Goal: Task Accomplishment & Management: Use online tool/utility

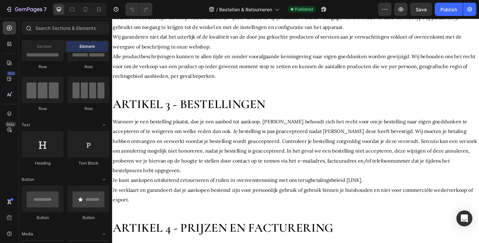
scroll to position [599, 0]
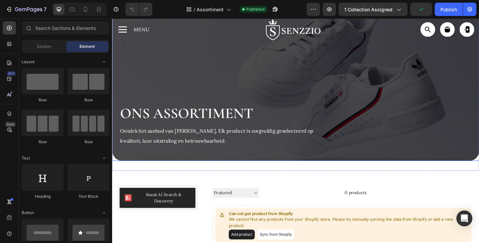
scroll to position [100, 0]
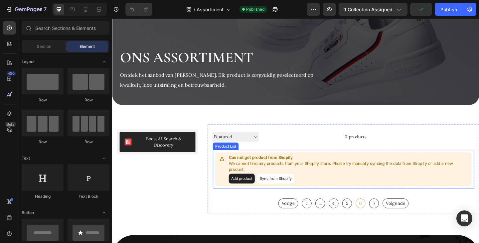
click at [222, 178] on div "Can not get product from Shopify We cannot find any products from your Shopify …" at bounding box center [363, 182] width 285 height 43
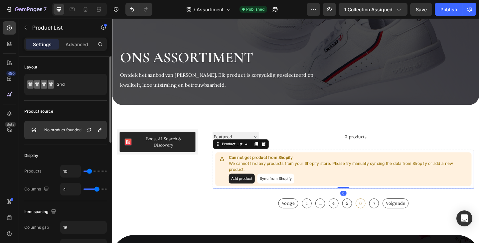
click at [73, 131] on p "No product founded" at bounding box center [62, 130] width 37 height 5
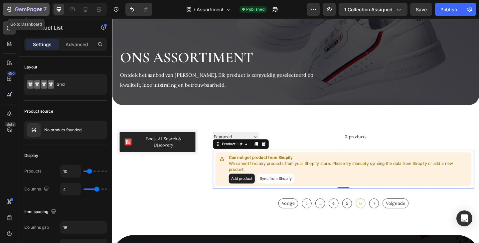
click at [9, 9] on icon "button" at bounding box center [8, 9] width 3 height 2
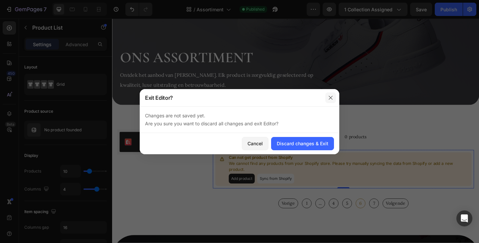
click at [334, 99] on button "button" at bounding box center [330, 97] width 11 height 11
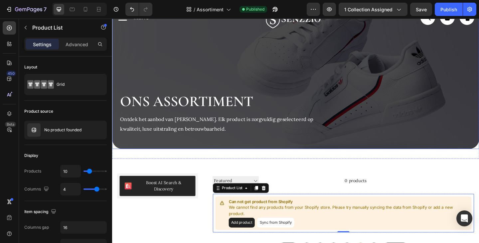
scroll to position [29, 0]
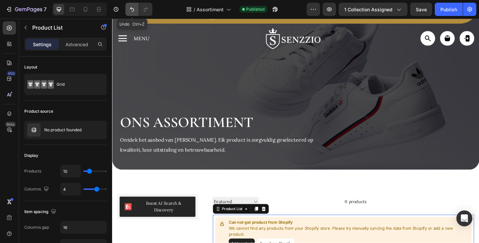
click at [130, 11] on icon "Undo/Redo" at bounding box center [132, 9] width 7 height 7
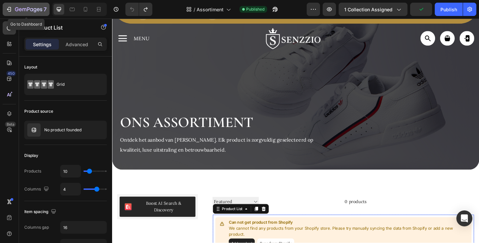
click at [6, 7] on icon "button" at bounding box center [9, 9] width 7 height 7
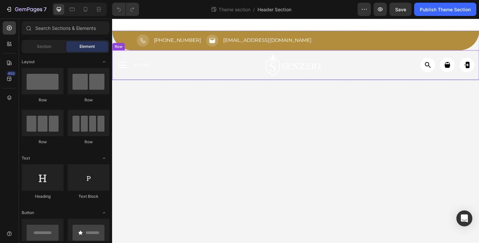
click at [214, 83] on div "✕ Sluiten Home Assortiment Over ons Nieuws & Inzichten Contact Us Zoeken Login …" at bounding box center [311, 69] width 399 height 32
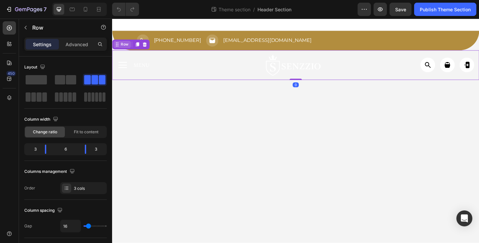
click at [125, 49] on div "Row" at bounding box center [125, 47] width 11 height 6
click at [125, 48] on div "Row" at bounding box center [125, 47] width 11 height 6
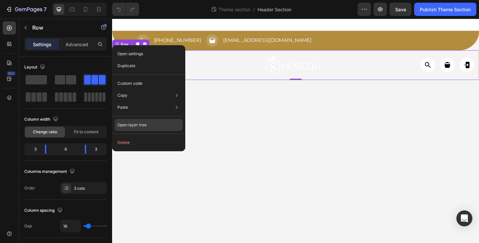
click at [165, 124] on div "Open layer tree" at bounding box center [149, 125] width 68 height 12
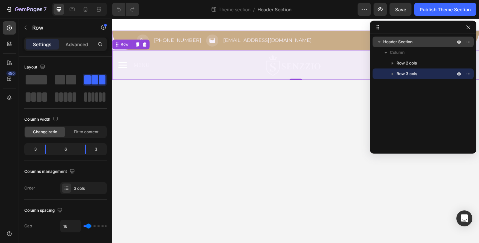
click at [394, 41] on span "Header Section" at bounding box center [397, 42] width 29 height 7
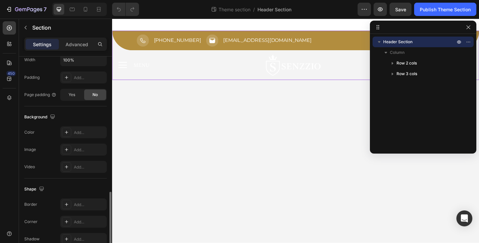
scroll to position [200, 0]
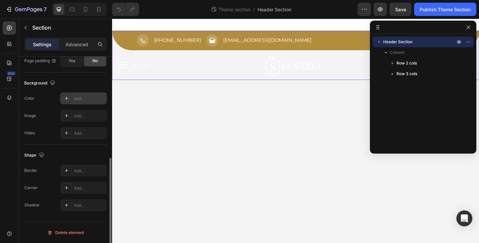
click at [67, 97] on icon at bounding box center [66, 98] width 5 height 5
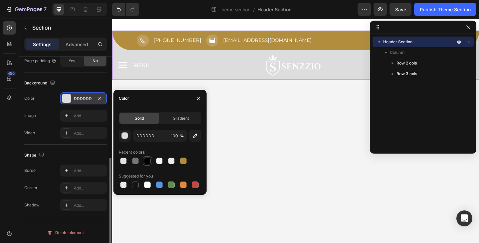
click at [144, 162] on div at bounding box center [147, 161] width 8 height 8
type input "000000"
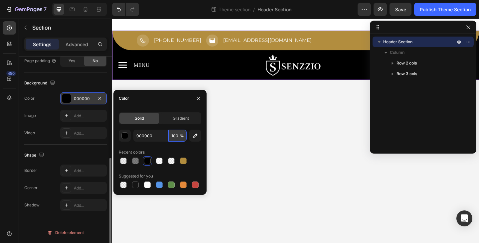
click at [179, 134] on input "100" at bounding box center [177, 136] width 18 height 12
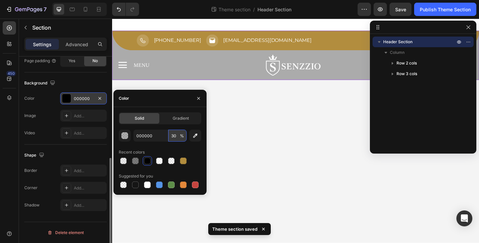
click at [176, 134] on input "30" at bounding box center [177, 136] width 18 height 12
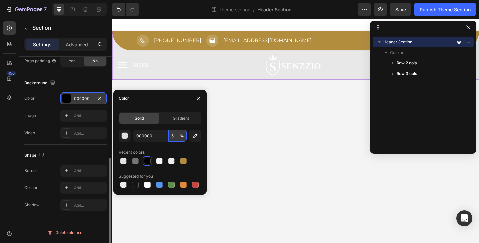
click at [174, 134] on input "5" at bounding box center [177, 136] width 18 height 12
type input "2"
click at [467, 28] on icon "button" at bounding box center [468, 27] width 4 height 4
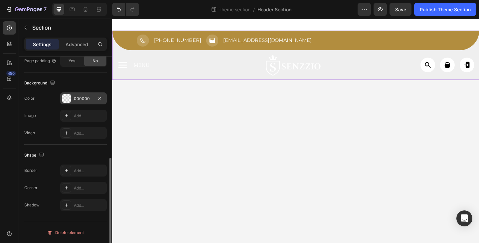
click at [311, 120] on body "Icon +31 85 250 2393 Text Block Row Icon info@senzzio.nl Text Block Row Row ✕ S…" at bounding box center [311, 141] width 399 height 244
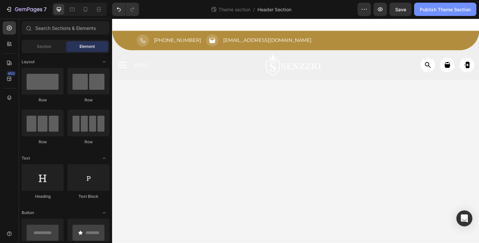
click at [440, 13] on div "Publish Theme Section" at bounding box center [445, 9] width 51 height 7
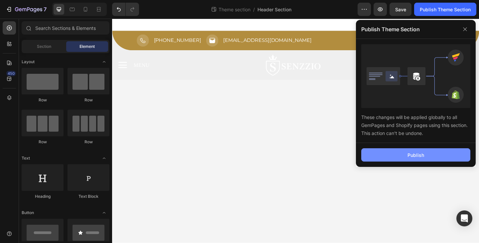
click at [416, 154] on div "Publish" at bounding box center [415, 155] width 17 height 7
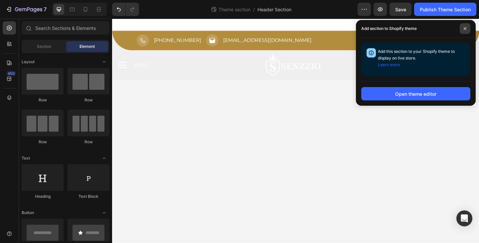
click at [462, 30] on span at bounding box center [465, 28] width 11 height 11
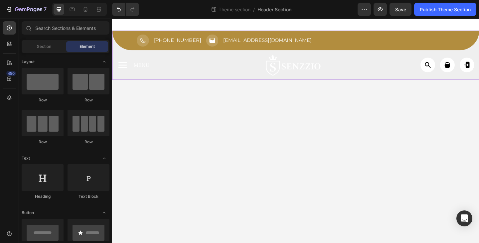
click at [112, 43] on iframe at bounding box center [295, 131] width 367 height 224
click at [113, 46] on div "Icon +31 85 250 2393 Text Block Row Icon info@senzzio.nl Text Block Row Row ✕ S…" at bounding box center [311, 59] width 399 height 54
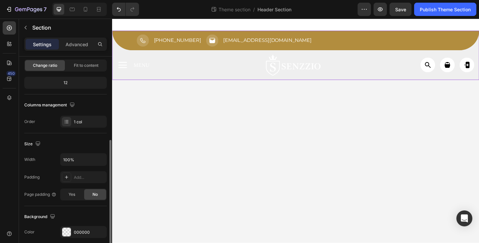
scroll to position [100, 0]
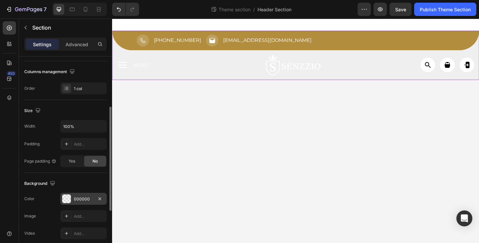
click at [84, 197] on div "000000" at bounding box center [83, 199] width 19 height 6
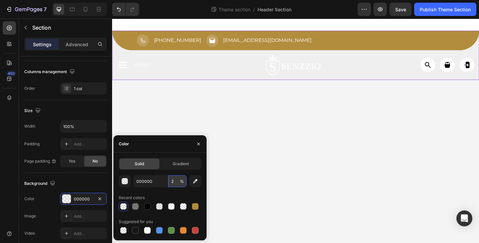
click at [176, 179] on input "2" at bounding box center [177, 181] width 18 height 12
type input "5"
click at [163, 195] on div "Recent colors" at bounding box center [160, 198] width 82 height 11
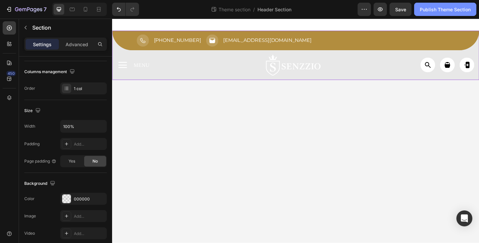
click at [446, 14] on button "Publish Theme Section" at bounding box center [445, 9] width 62 height 13
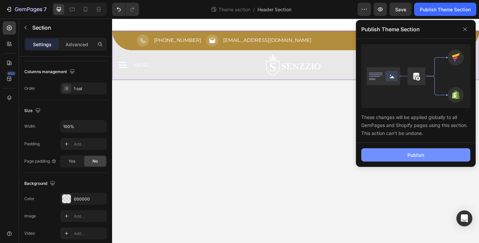
click at [418, 152] on div "Publish" at bounding box center [415, 155] width 17 height 7
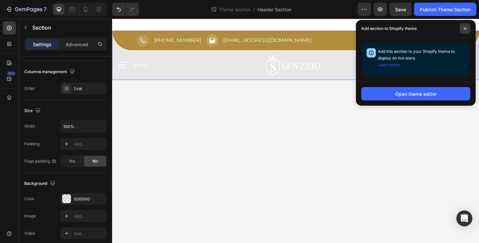
click at [468, 31] on span at bounding box center [465, 28] width 11 height 11
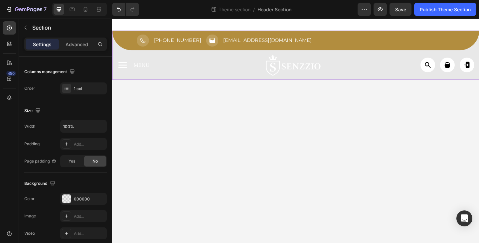
click at [0, 26] on div "450" at bounding box center [9, 131] width 19 height 224
click at [5, 27] on div at bounding box center [9, 27] width 13 height 13
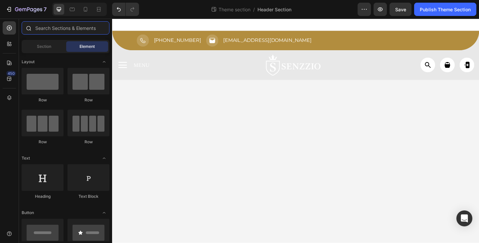
click at [60, 30] on input "text" at bounding box center [66, 27] width 88 height 13
type input "c"
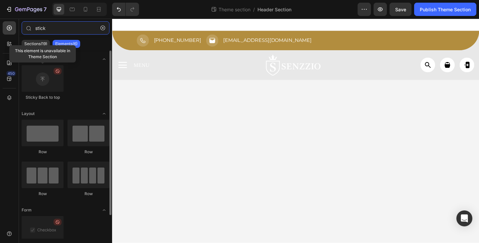
scroll to position [27, 0]
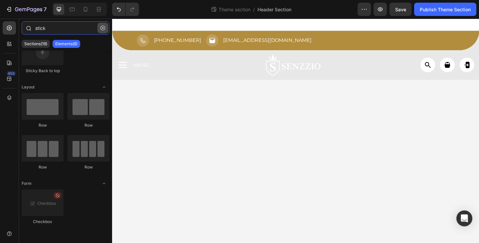
type input "stick"
click at [103, 29] on icon "button" at bounding box center [102, 28] width 5 height 5
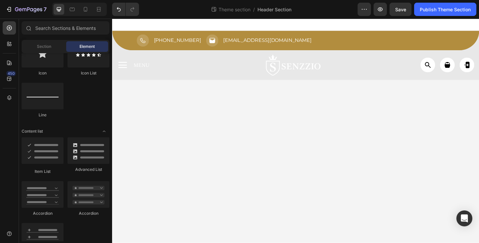
scroll to position [611, 0]
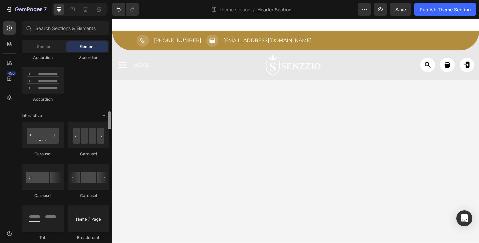
drag, startPoint x: 222, startPoint y: 83, endPoint x: 119, endPoint y: 225, distance: 175.4
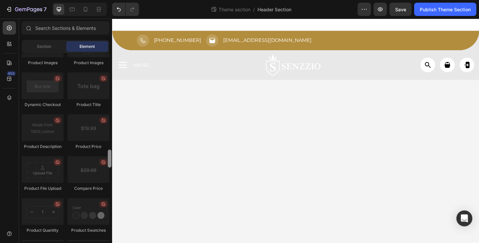
drag, startPoint x: 221, startPoint y: 141, endPoint x: 122, endPoint y: 240, distance: 140.9
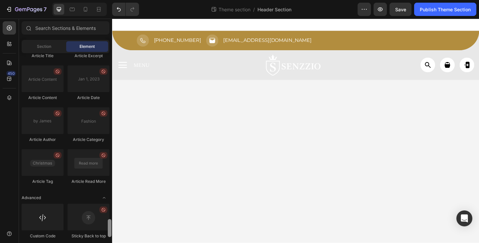
scroll to position [1777, 0]
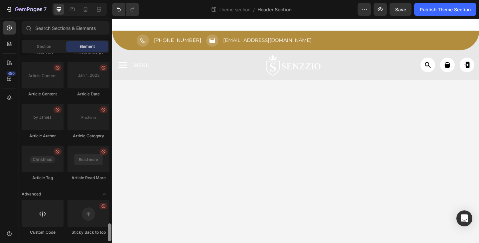
click at [66, 235] on div "Custom Code Sticky Back to top" at bounding box center [66, 220] width 88 height 41
drag, startPoint x: 110, startPoint y: 60, endPoint x: 108, endPoint y: 239, distance: 178.9
click at [108, 242] on div "Sections(30) Elements(81) Section Element Hero Section Product Detail Brands Tr…" at bounding box center [65, 131] width 93 height 224
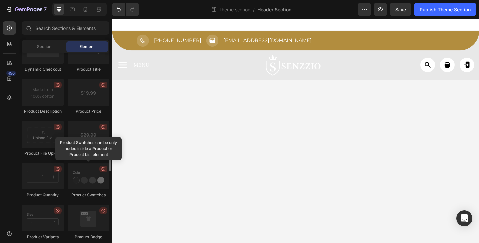
scroll to position [1012, 0]
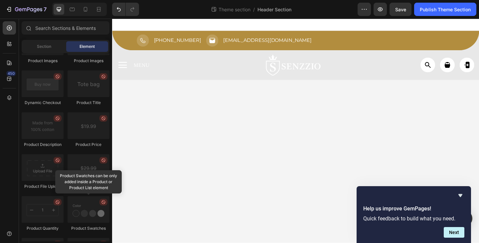
click at [218, 140] on body "Icon +31 85 250 2393 Text Block Row Icon info@senzzio.nl Text Block Row Row ✕ S…" at bounding box center [311, 141] width 399 height 244
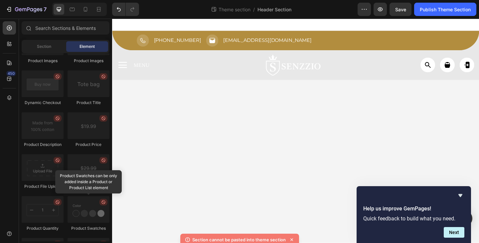
click at [308, 243] on body "Icon +31 85 250 2393 Text Block Row Icon info@senzzio.nl Text Block Row Row ✕ S…" at bounding box center [311, 141] width 399 height 244
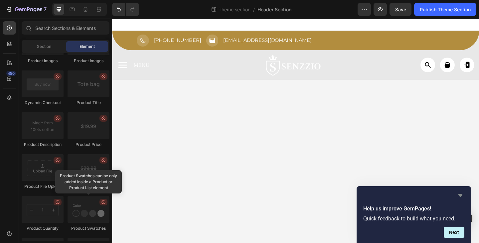
click at [462, 197] on icon "Hide survey" at bounding box center [460, 196] width 8 height 8
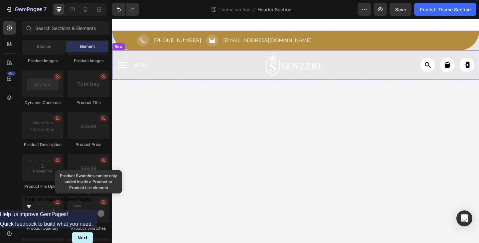
drag, startPoint x: 117, startPoint y: 79, endPoint x: 122, endPoint y: 54, distance: 25.2
click at [117, 79] on div "✕ Sluiten Home Assortiment Over ons Nieuws & Inzichten Contact Us Zoeken Login …" at bounding box center [160, 69] width 96 height 24
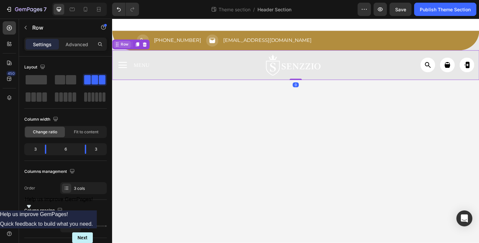
click at [120, 48] on div "Row" at bounding box center [125, 47] width 11 height 6
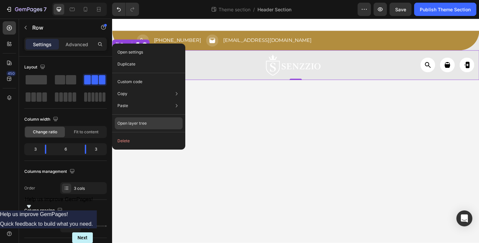
click at [164, 120] on div "Open layer tree" at bounding box center [149, 123] width 68 height 12
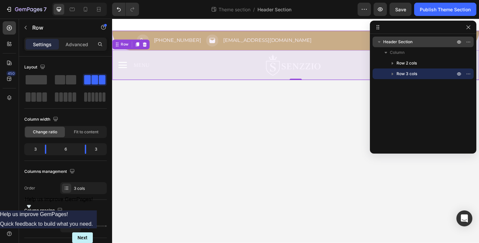
click at [397, 41] on span "Header Section" at bounding box center [397, 42] width 29 height 7
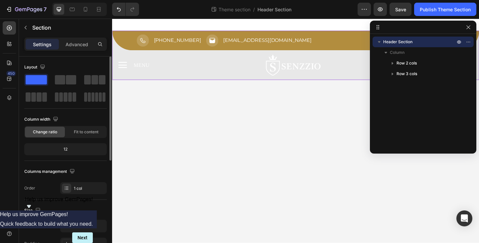
drag, startPoint x: 73, startPoint y: 44, endPoint x: 72, endPoint y: 60, distance: 16.0
click at [73, 44] on p "Advanced" at bounding box center [77, 44] width 23 height 7
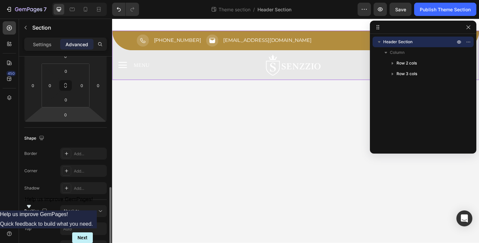
scroll to position [166, 0]
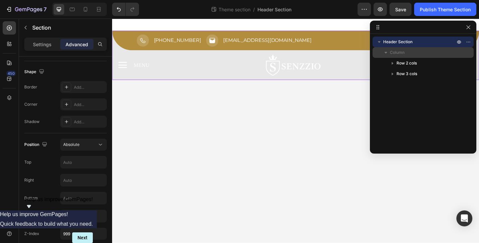
click at [419, 48] on div "Column" at bounding box center [423, 52] width 96 height 11
click at [401, 52] on span "Column" at bounding box center [397, 52] width 15 height 7
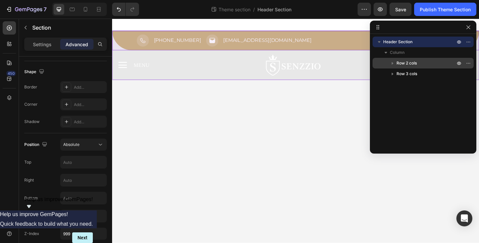
click at [407, 63] on span "Row 2 cols" at bounding box center [406, 63] width 20 height 7
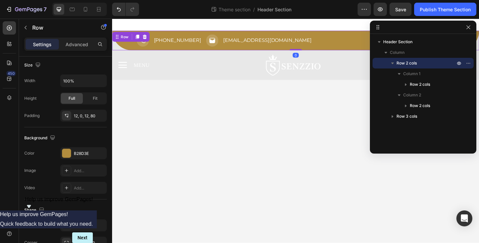
scroll to position [0, 0]
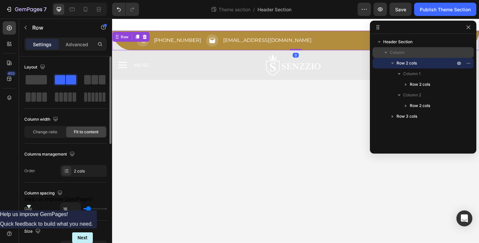
click at [400, 52] on span "Column" at bounding box center [397, 52] width 15 height 7
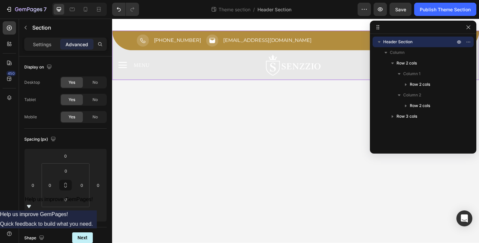
click at [70, 46] on p "Advanced" at bounding box center [77, 44] width 23 height 7
click at [74, 44] on p "Advanced" at bounding box center [77, 44] width 23 height 7
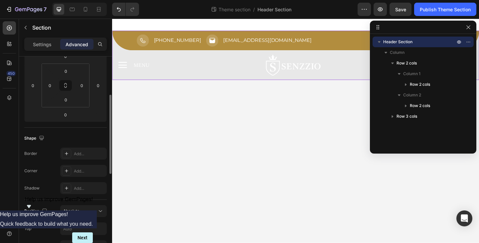
scroll to position [200, 0]
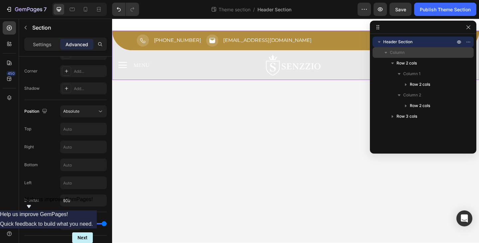
click at [399, 53] on span "Column" at bounding box center [397, 52] width 15 height 7
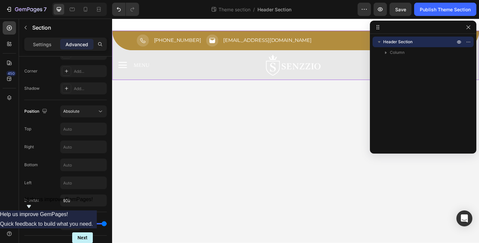
click at [396, 40] on span "Header Section" at bounding box center [397, 42] width 29 height 7
click at [378, 42] on icon "button" at bounding box center [379, 42] width 2 height 3
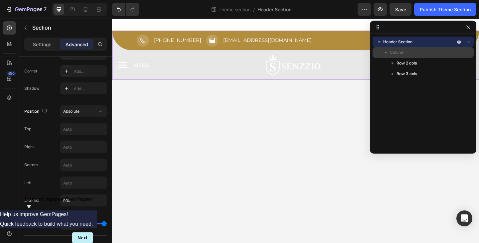
click at [402, 54] on span "Column" at bounding box center [397, 52] width 15 height 7
click at [385, 52] on icon "button" at bounding box center [385, 52] width 7 height 7
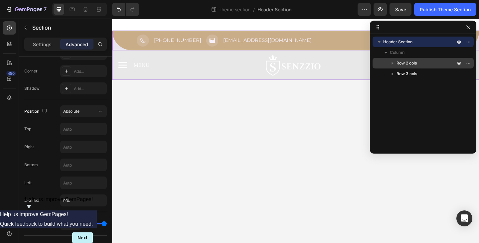
click at [399, 63] on span "Row 2 cols" at bounding box center [406, 63] width 20 height 7
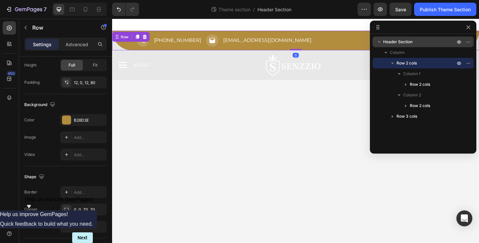
scroll to position [0, 0]
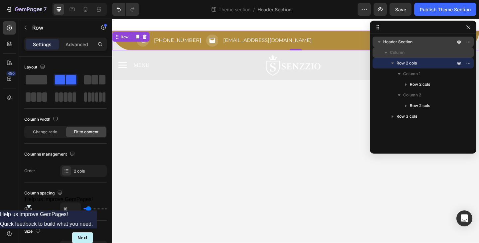
click at [400, 56] on span "Column" at bounding box center [397, 52] width 15 height 7
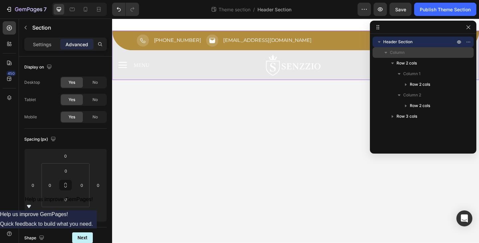
click at [401, 54] on span "Column" at bounding box center [397, 52] width 15 height 7
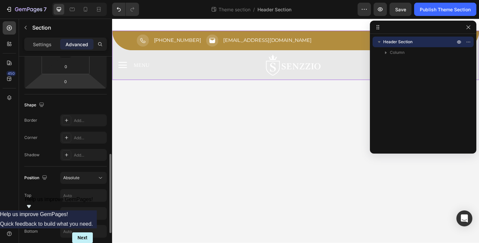
scroll to position [200, 0]
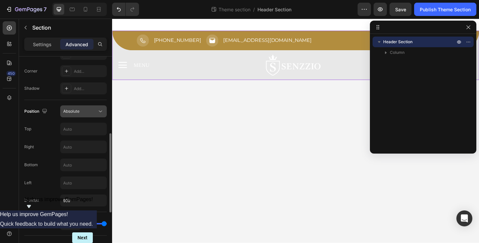
click at [89, 113] on div "Absolute" at bounding box center [80, 111] width 34 height 6
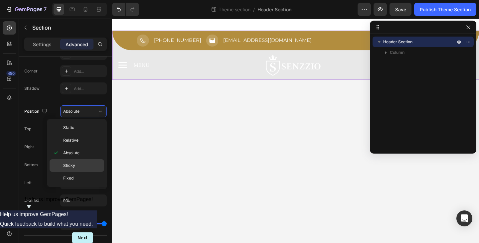
click at [74, 160] on div "Sticky" at bounding box center [77, 165] width 55 height 13
type input "0"
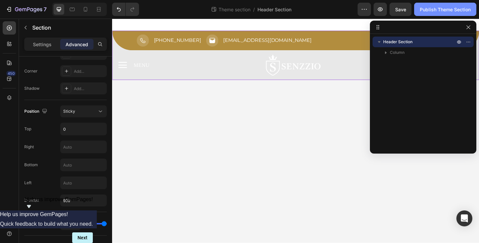
click at [429, 14] on button "Publish Theme Section" at bounding box center [445, 9] width 62 height 13
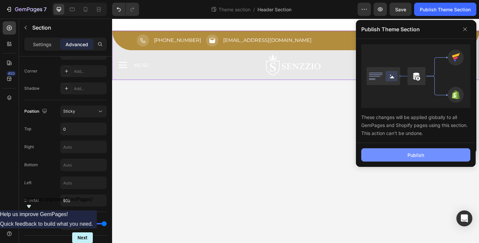
click at [415, 154] on div "Publish" at bounding box center [415, 155] width 17 height 7
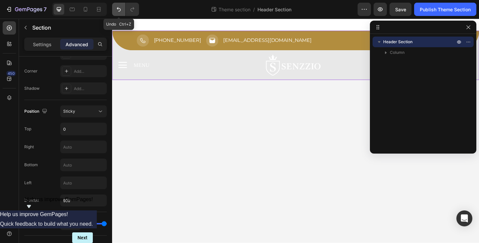
click at [117, 9] on icon "Undo/Redo" at bounding box center [119, 9] width 4 height 4
click at [120, 8] on icon "Undo/Redo" at bounding box center [119, 9] width 4 height 4
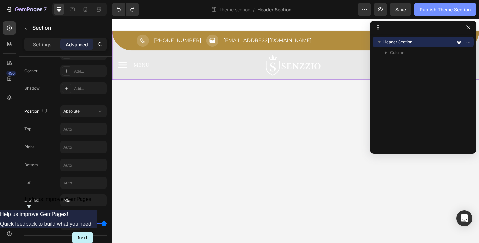
click at [441, 11] on div "Publish Theme Section" at bounding box center [445, 9] width 51 height 7
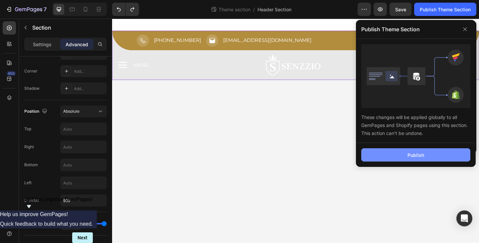
click at [417, 162] on div "Publish" at bounding box center [416, 155] width 120 height 24
click at [416, 158] on div "Publish" at bounding box center [415, 155] width 17 height 7
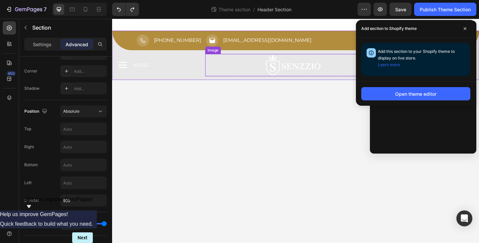
drag, startPoint x: 216, startPoint y: 73, endPoint x: 221, endPoint y: 73, distance: 4.4
click at [216, 73] on link at bounding box center [309, 69] width 192 height 24
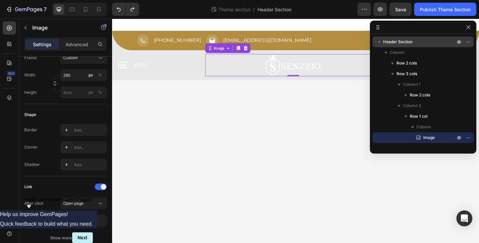
scroll to position [0, 0]
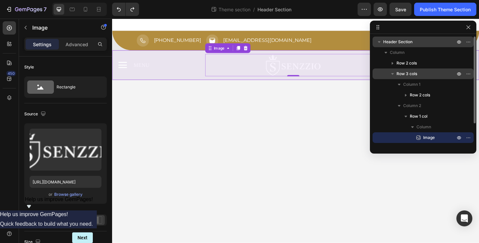
click at [392, 72] on icon "button" at bounding box center [392, 74] width 7 height 7
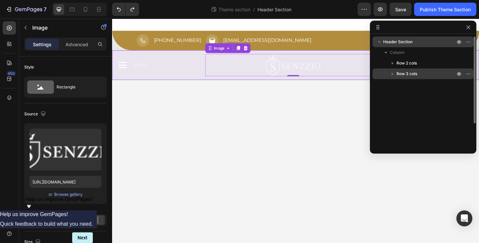
click at [414, 73] on span "Row 3 cols" at bounding box center [406, 74] width 21 height 7
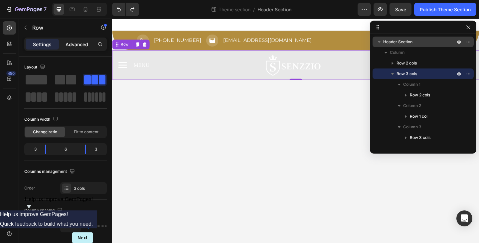
click at [83, 48] on div "Advanced" at bounding box center [76, 44] width 33 height 11
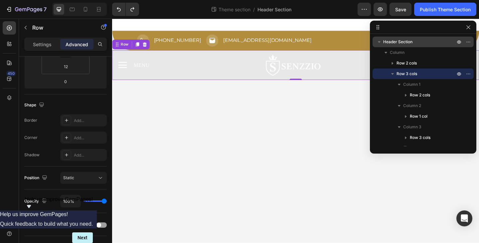
scroll to position [233, 0]
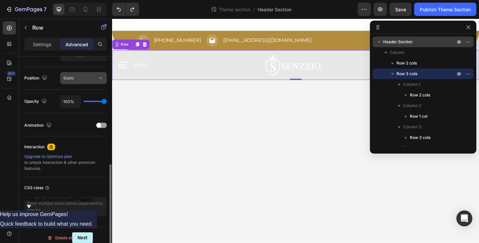
click at [87, 79] on div "Static" at bounding box center [80, 78] width 34 height 6
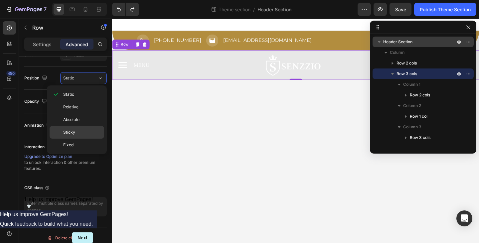
click at [74, 129] on div "Sticky" at bounding box center [77, 132] width 55 height 13
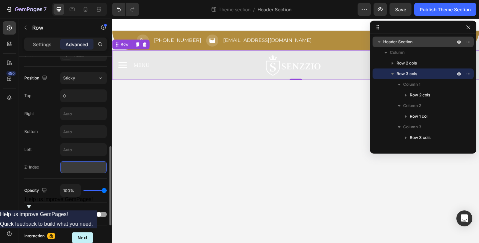
click at [76, 168] on input "number" at bounding box center [83, 167] width 47 height 12
type input "999"
click at [54, 165] on div "Z-Index 999" at bounding box center [65, 167] width 82 height 12
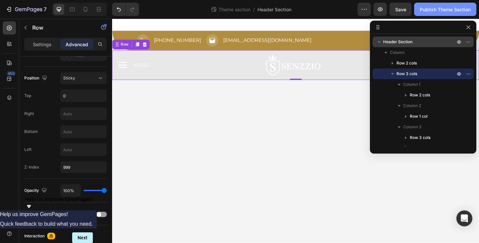
click at [448, 11] on div "Publish Theme Section" at bounding box center [445, 9] width 51 height 7
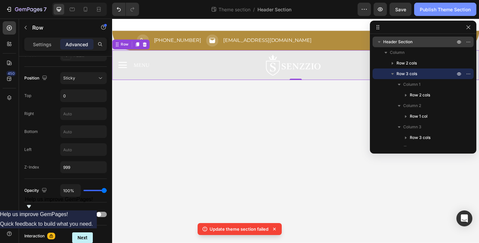
click at [443, 8] on div "Publish Theme Section" at bounding box center [445, 9] width 51 height 7
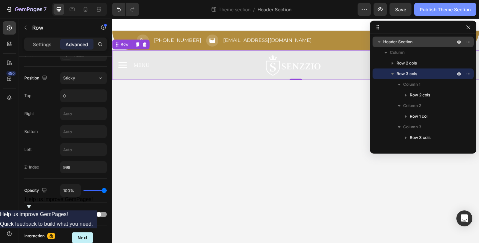
click at [443, 8] on div "Publish Theme Section" at bounding box center [445, 9] width 51 height 7
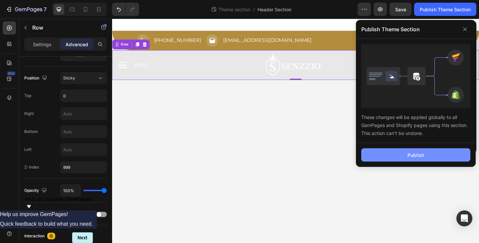
click at [425, 155] on button "Publish" at bounding box center [415, 154] width 109 height 13
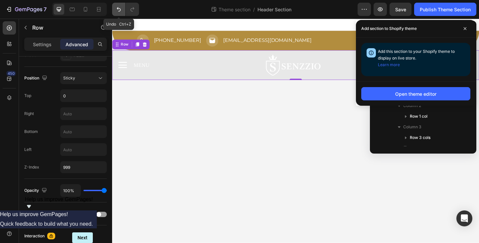
click at [117, 9] on icon "Undo/Redo" at bounding box center [118, 9] width 7 height 7
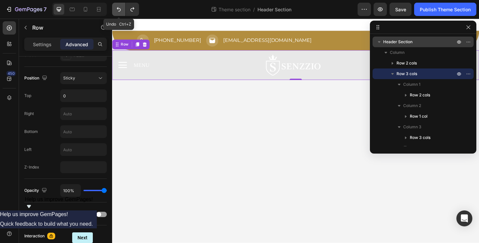
click at [117, 9] on icon "Undo/Redo" at bounding box center [118, 9] width 7 height 7
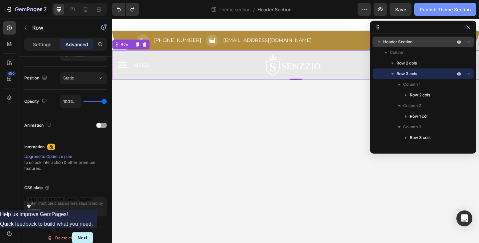
click at [442, 11] on div "Publish Theme Section" at bounding box center [445, 9] width 51 height 7
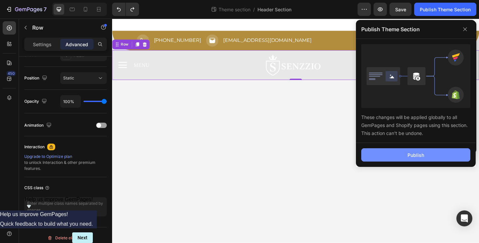
click at [423, 153] on div "Publish" at bounding box center [415, 155] width 17 height 7
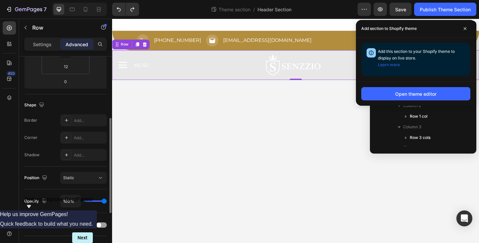
scroll to position [100, 0]
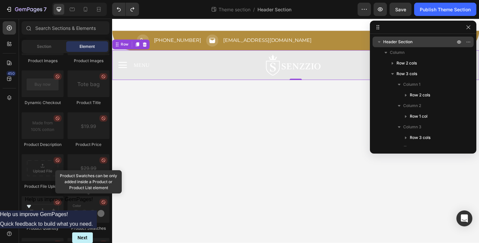
click at [244, 143] on body "Icon +31 85 250 2393 Text Block Row Icon info@senzzio.nl Text Block Row Row ✕ S…" at bounding box center [311, 141] width 399 height 244
click at [464, 29] on button "button" at bounding box center [468, 27] width 8 height 8
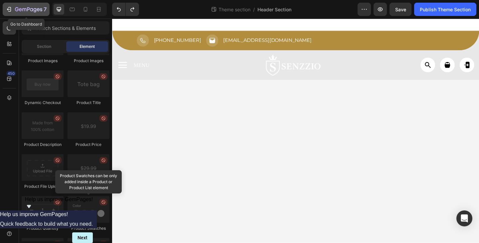
click at [11, 9] on icon "button" at bounding box center [9, 9] width 7 height 7
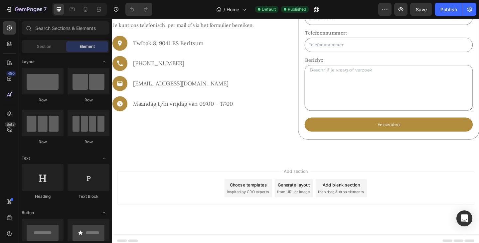
scroll to position [2251, 0]
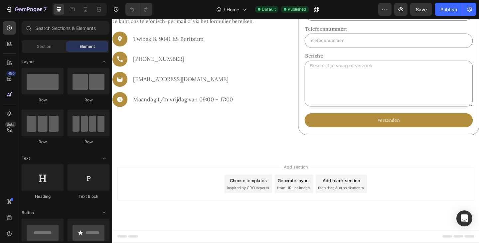
click at [300, 171] on div "Add section Choose templates inspired by CRO experts Generate layout from URL o…" at bounding box center [311, 208] width 399 height 82
click at [13, 27] on div at bounding box center [9, 27] width 13 height 13
click at [37, 32] on input "text" at bounding box center [66, 27] width 88 height 13
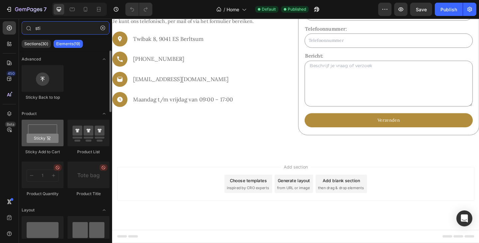
type input "sti"
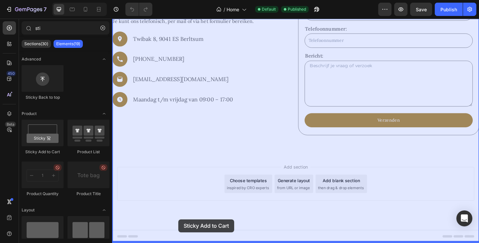
drag, startPoint x: 151, startPoint y: 150, endPoint x: 195, endPoint y: 243, distance: 102.7
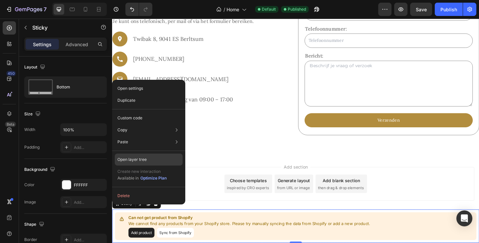
click at [148, 159] on div "Open layer tree" at bounding box center [149, 160] width 68 height 12
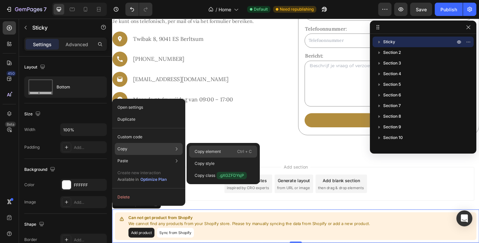
click at [211, 148] on div "Copy element Ctrl + C" at bounding box center [223, 152] width 68 height 12
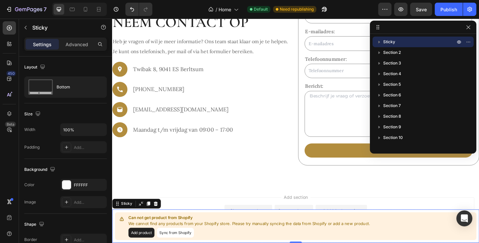
scroll to position [2218, 0]
click at [455, 8] on div "Publish" at bounding box center [448, 9] width 17 height 7
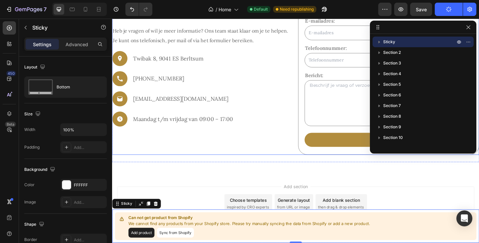
scroll to position [2251, 0]
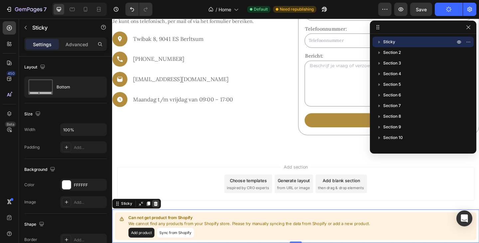
click at [159, 221] on icon at bounding box center [159, 220] width 4 height 5
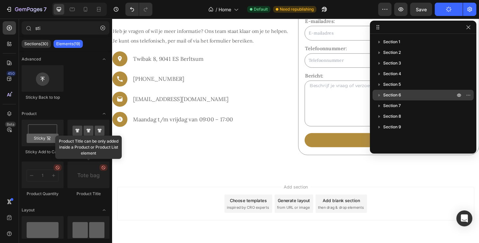
scroll to position [2218, 0]
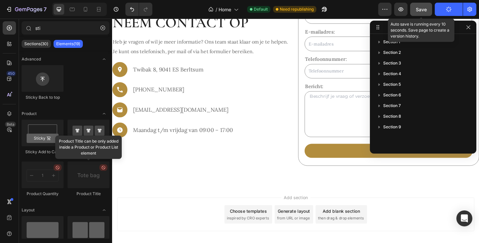
click at [423, 8] on span "Save" at bounding box center [421, 10] width 11 height 6
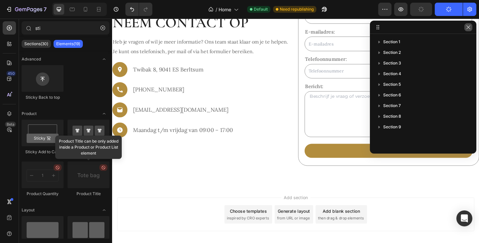
drag, startPoint x: 469, startPoint y: 29, endPoint x: 388, endPoint y: 10, distance: 82.9
click at [469, 29] on icon "button" at bounding box center [468, 27] width 5 height 5
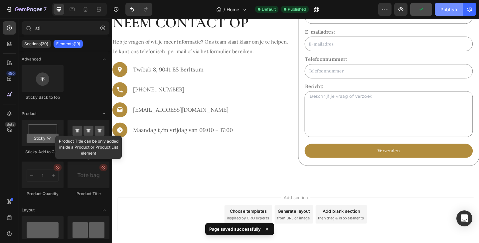
click at [442, 5] on button "Publish" at bounding box center [449, 9] width 28 height 13
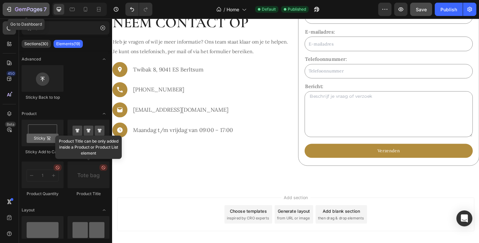
click at [9, 10] on icon "button" at bounding box center [9, 9] width 7 height 7
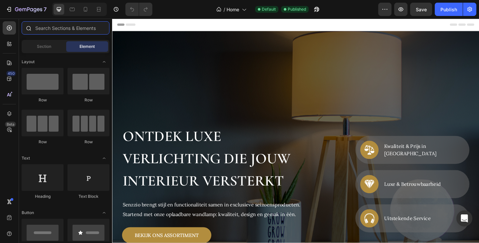
click at [55, 31] on input "text" at bounding box center [66, 27] width 88 height 13
paste input "Cart Drawer"
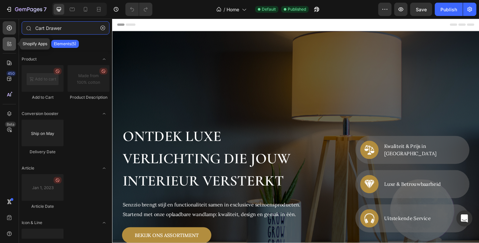
type input "Cart Drawer"
click at [12, 47] on div at bounding box center [9, 43] width 13 height 13
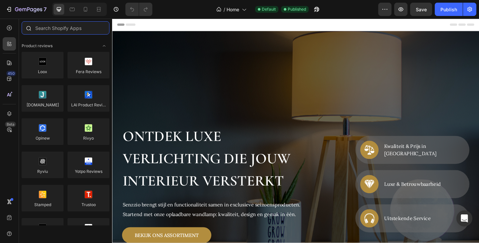
click at [58, 29] on input "text" at bounding box center [66, 27] width 88 height 13
paste input "Cart Drawer"
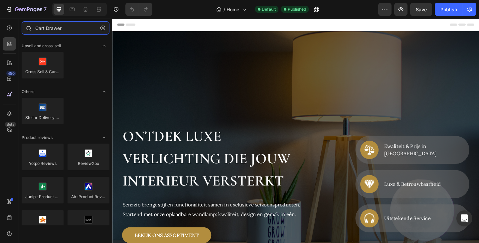
click at [52, 26] on input "Cart Drawer" at bounding box center [66, 27] width 88 height 13
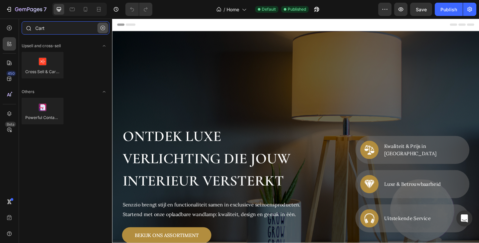
type input "Cart"
click at [100, 28] on button "button" at bounding box center [102, 28] width 11 height 11
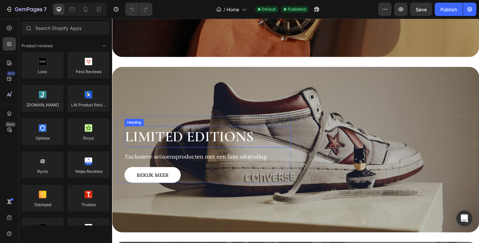
scroll to position [964, 0]
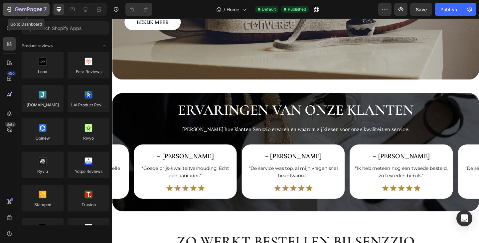
click at [10, 10] on icon "button" at bounding box center [9, 9] width 7 height 7
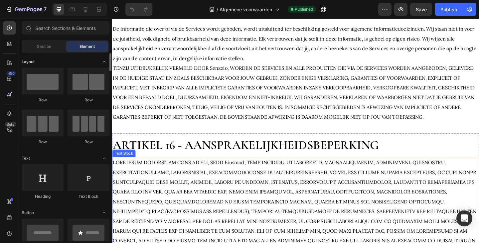
scroll to position [2494, 0]
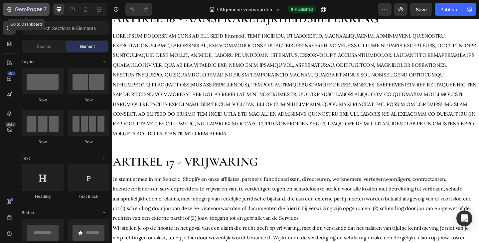
click at [7, 12] on icon "button" at bounding box center [9, 9] width 7 height 7
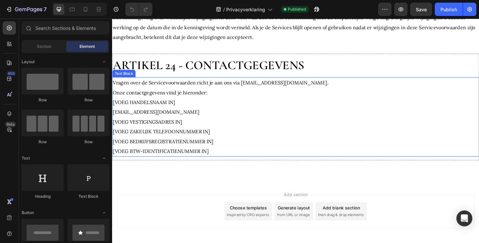
scroll to position [3231, 0]
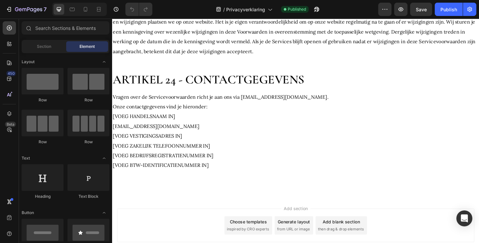
click at [445, 16] on div "7 Version history / Privacyverklaring Published Preview Save Publish" at bounding box center [239, 9] width 479 height 19
click at [450, 9] on div "Publish" at bounding box center [448, 9] width 17 height 7
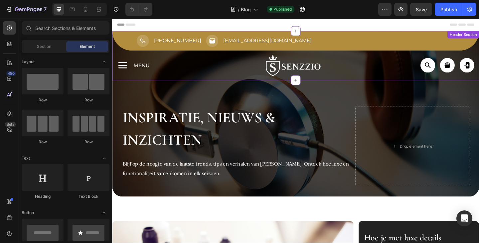
click at [360, 72] on link at bounding box center [309, 70] width 192 height 24
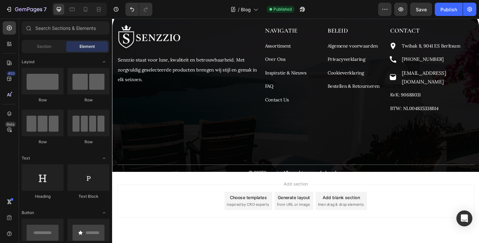
scroll to position [476, 0]
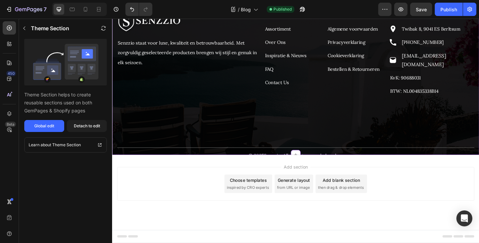
click at [445, 119] on div "Image Senzzio staat voor luxe, kwaliteit en betrouwbaarheid. Met zorgvuldig ges…" at bounding box center [311, 91] width 388 height 169
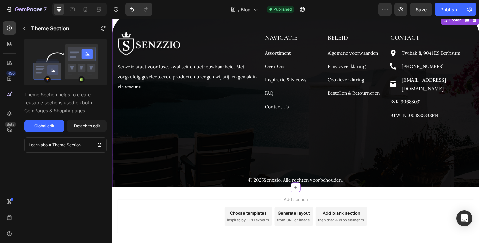
scroll to position [343, 0]
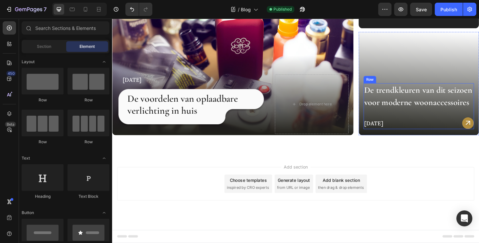
scroll to position [296, 0]
click at [450, 7] on div "Publish" at bounding box center [448, 9] width 17 height 7
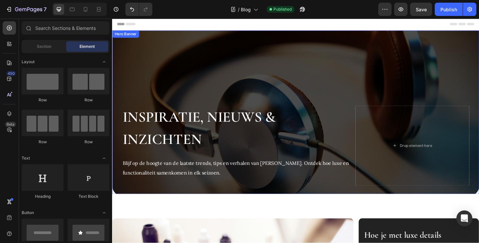
scroll to position [0, 0]
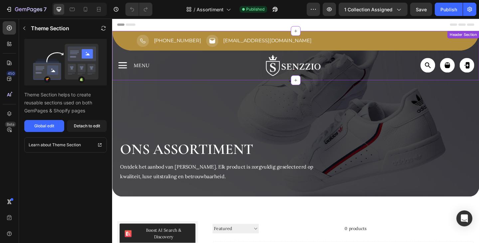
click at [369, 66] on link at bounding box center [309, 70] width 192 height 24
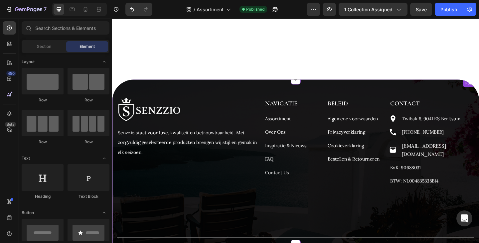
scroll to position [265, 0]
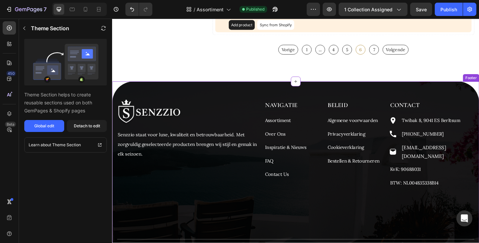
click at [479, 102] on div "Image Senzzio staat voor luxe, kwaliteit en betrouwbaarheid. Met zorgvuldig ges…" at bounding box center [311, 181] width 399 height 189
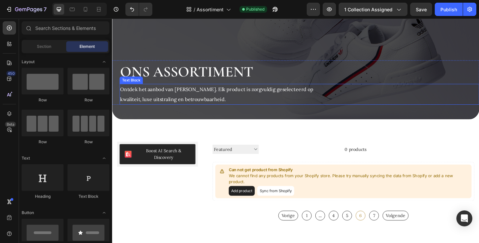
scroll to position [52, 0]
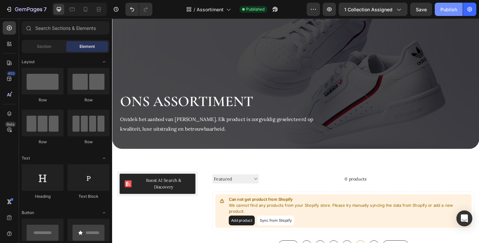
click at [450, 10] on div "Publish" at bounding box center [448, 9] width 17 height 7
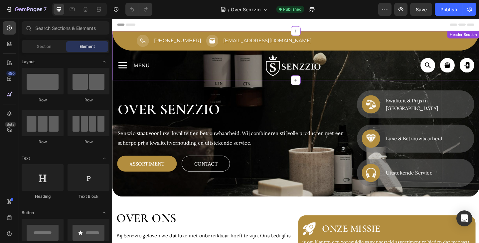
click at [390, 57] on div "✕ Sluiten Home Assortiment Over ons Nieuws & Inzichten Contact Us Zoeken Login …" at bounding box center [311, 70] width 399 height 32
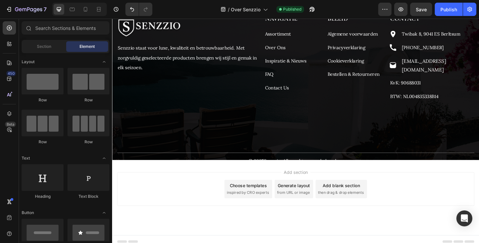
scroll to position [1761, 0]
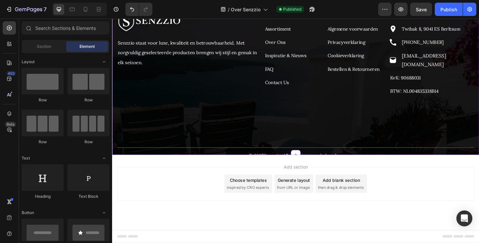
click at [462, 163] on p "© 2025 Senzzio . Alle rechten voorbehouden." at bounding box center [311, 168] width 387 height 11
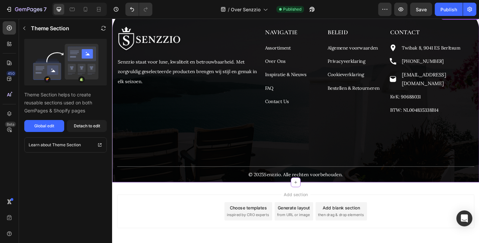
scroll to position [1661, 0]
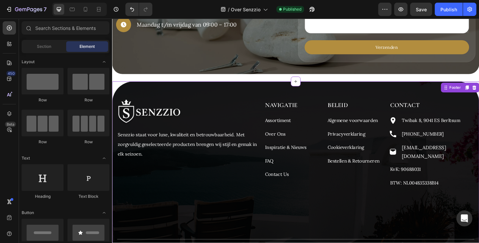
scroll to position [1581, 0]
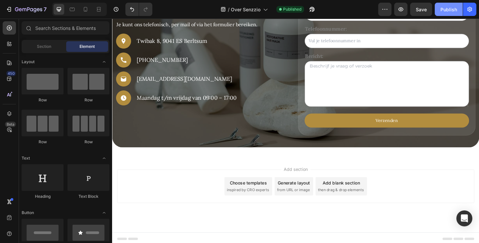
click at [454, 9] on div "Publish" at bounding box center [448, 9] width 17 height 7
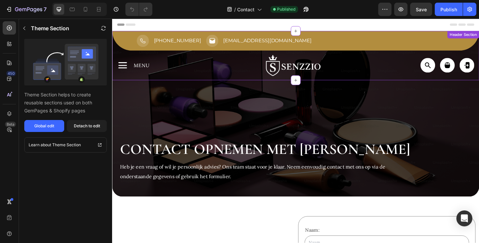
click at [418, 69] on div "Icon Icon Icon Row" at bounding box center [458, 70] width 96 height 16
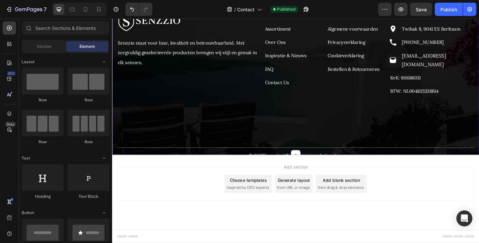
scroll to position [311, 0]
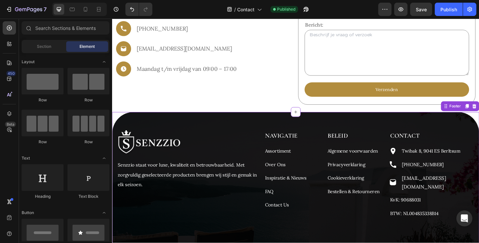
click at [479, 129] on div "Image Senzzio staat voor luxe, kwaliteit en betrouwbaarheid. Met zorgvuldig ges…" at bounding box center [311, 214] width 399 height 189
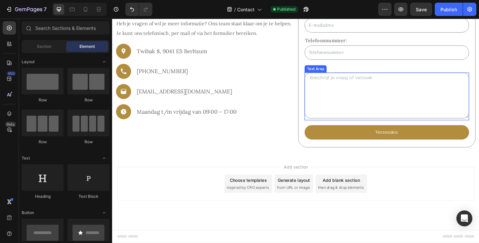
scroll to position [264, 0]
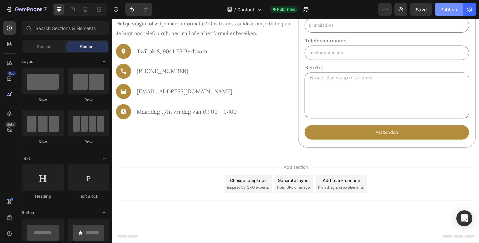
click at [453, 13] on button "Publish" at bounding box center [449, 9] width 28 height 13
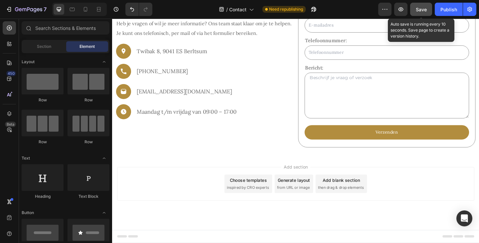
click at [418, 9] on span "Save" at bounding box center [421, 10] width 11 height 6
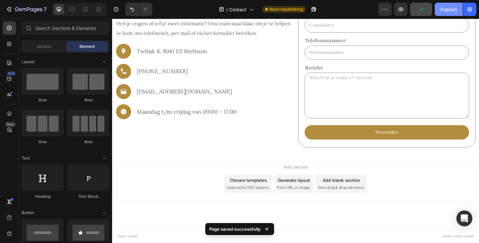
click at [456, 10] on div "Publish" at bounding box center [448, 9] width 17 height 7
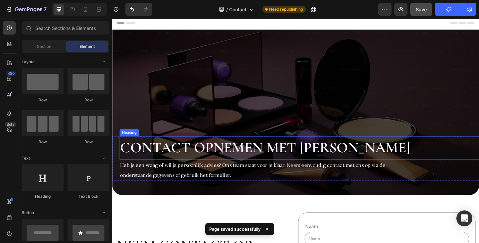
scroll to position [0, 0]
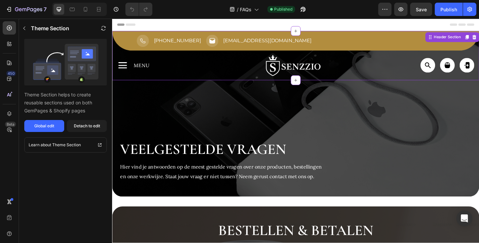
click at [354, 64] on img at bounding box center [309, 70] width 96 height 24
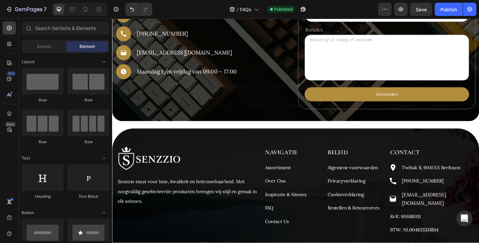
scroll to position [870, 0]
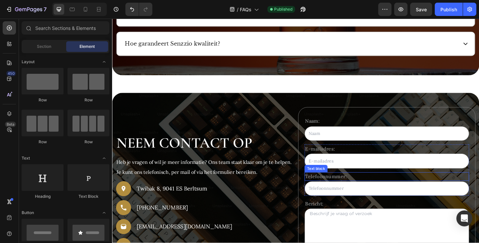
scroll to position [624, 0]
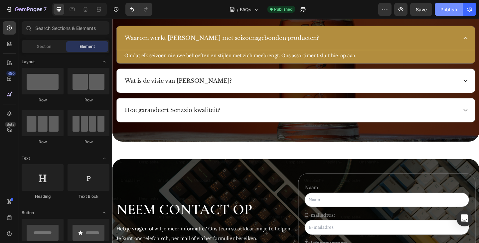
click at [443, 4] on button "Publish" at bounding box center [449, 9] width 28 height 13
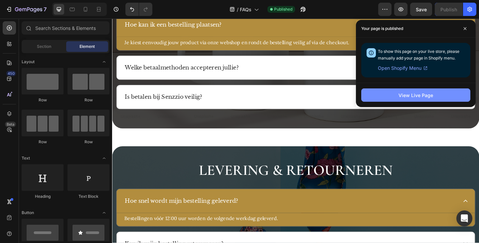
scroll to position [158, 0]
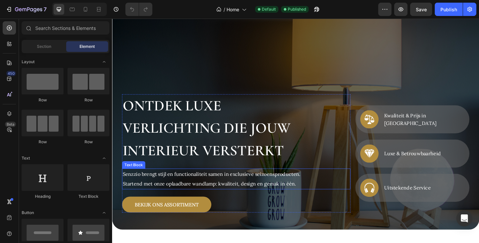
scroll to position [67, 0]
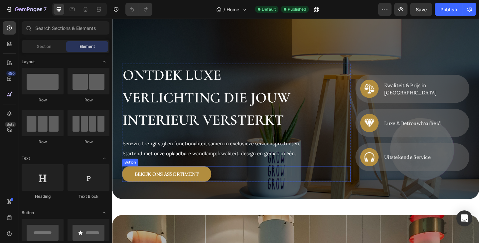
click at [213, 188] on link "Bekijk ons Assortiment" at bounding box center [171, 187] width 97 height 17
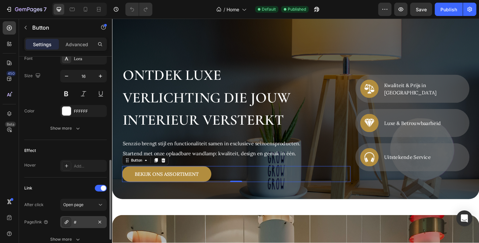
scroll to position [299, 0]
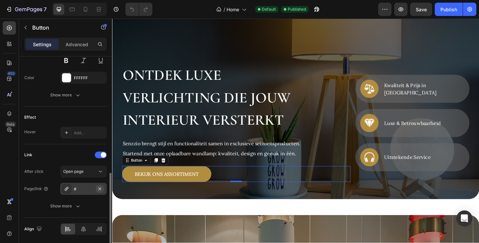
click at [96, 188] on button "button" at bounding box center [100, 189] width 8 height 8
click at [94, 189] on div "Add..." at bounding box center [89, 189] width 31 height 6
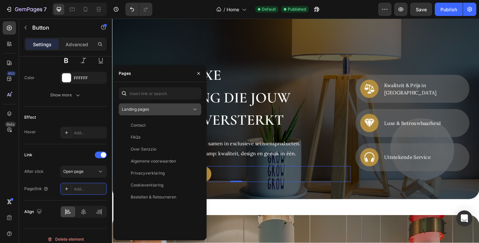
click at [176, 110] on div "Landing pages" at bounding box center [157, 109] width 70 height 6
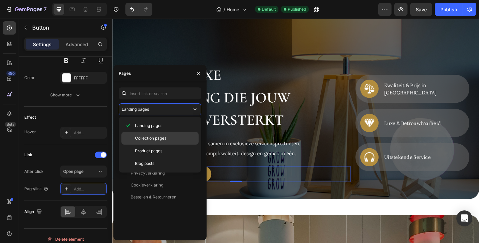
click at [158, 140] on span "Collection pages" at bounding box center [150, 138] width 31 height 6
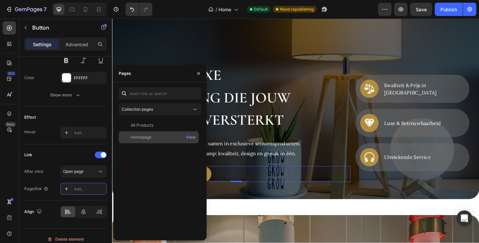
click at [144, 136] on div "Homepage" at bounding box center [141, 137] width 21 height 6
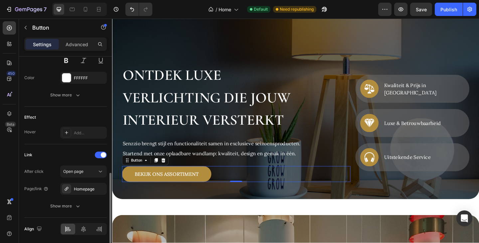
click at [52, 178] on div "After click Open page Page/link Homepage Show more" at bounding box center [65, 189] width 82 height 47
click at [451, 10] on div "Publish" at bounding box center [448, 9] width 17 height 7
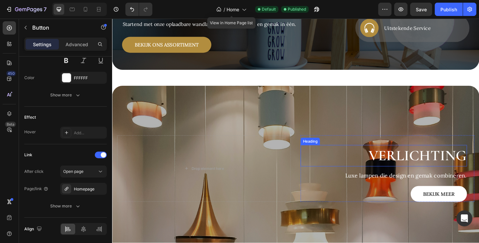
scroll to position [233, 0]
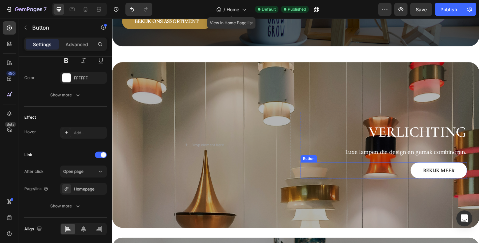
click at [437, 181] on link "Bekijk meer" at bounding box center [467, 183] width 61 height 17
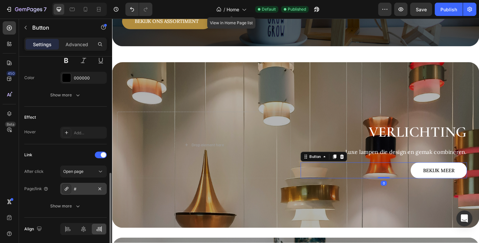
click at [88, 189] on div "#" at bounding box center [83, 189] width 19 height 6
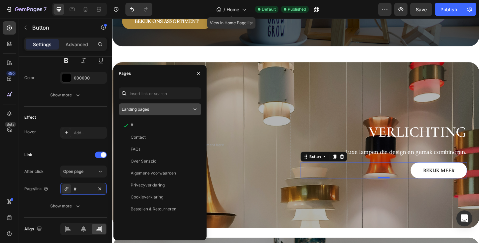
click at [165, 110] on div "Landing pages" at bounding box center [157, 109] width 70 height 6
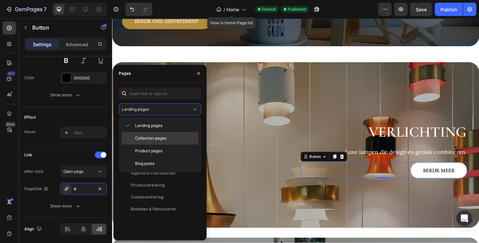
click at [159, 138] on span "Collection pages" at bounding box center [150, 138] width 31 height 6
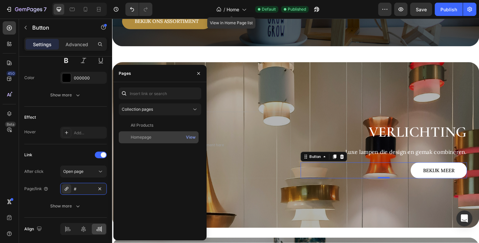
click at [145, 135] on div "Homepage" at bounding box center [141, 137] width 21 height 6
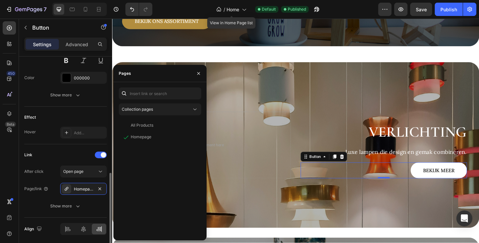
click at [69, 151] on div "Link" at bounding box center [65, 155] width 82 height 11
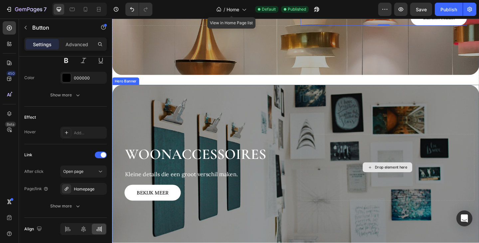
scroll to position [466, 0]
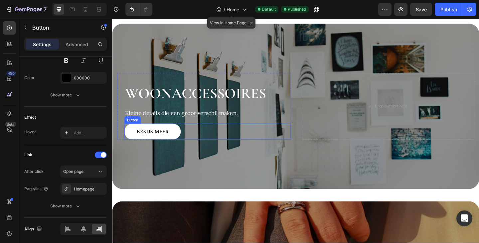
click at [184, 138] on link "Bekijk meer" at bounding box center [155, 141] width 61 height 17
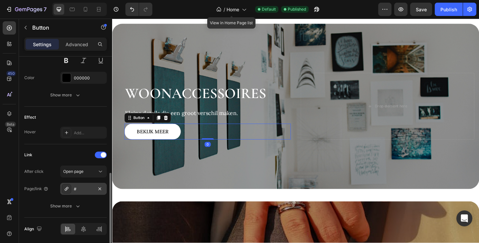
click at [82, 184] on div "#" at bounding box center [83, 189] width 47 height 12
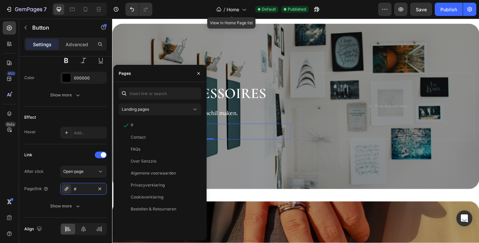
click at [154, 117] on div "Landing pages # View Contact View FAQs View Over Senzzio View Algemene voorwaar…" at bounding box center [160, 161] width 82 height 148
click at [154, 115] on button "Landing pages" at bounding box center [160, 109] width 82 height 12
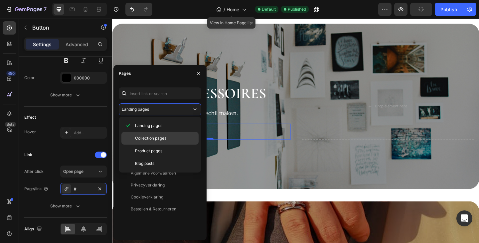
click at [155, 142] on div "Collection pages" at bounding box center [159, 138] width 77 height 13
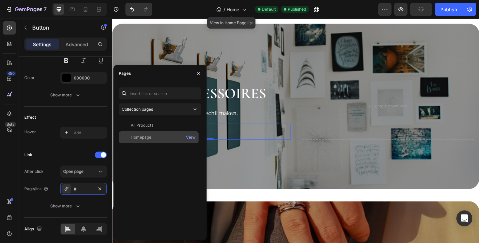
click at [149, 134] on div "Homepage View" at bounding box center [159, 137] width 80 height 12
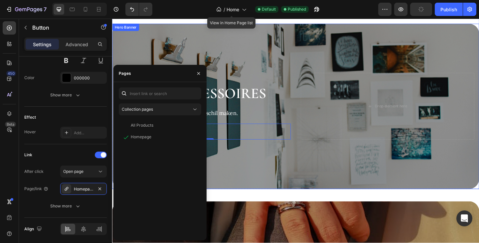
click at [232, 161] on div "Background Image" at bounding box center [311, 114] width 399 height 180
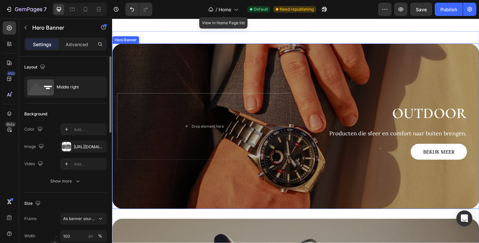
scroll to position [665, 0]
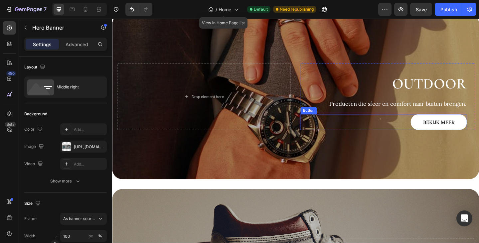
click at [409, 130] on div "Bekijk meer Button" at bounding box center [407, 131] width 181 height 17
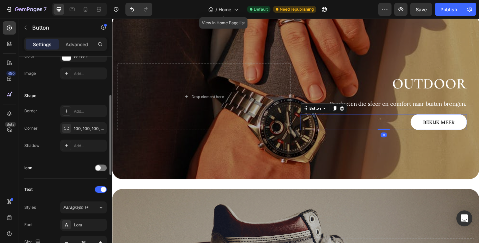
scroll to position [166, 0]
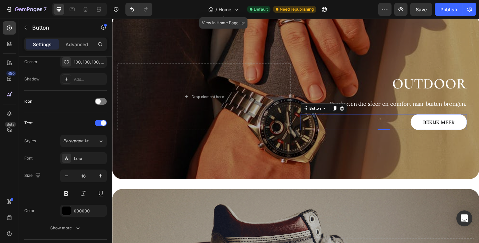
click at [437, 128] on link "Bekijk meer" at bounding box center [467, 131] width 61 height 17
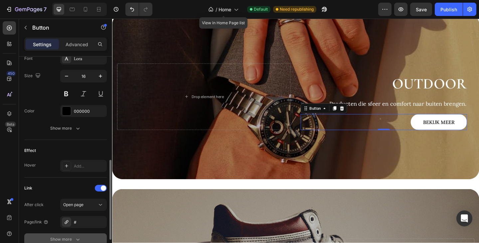
scroll to position [323, 0]
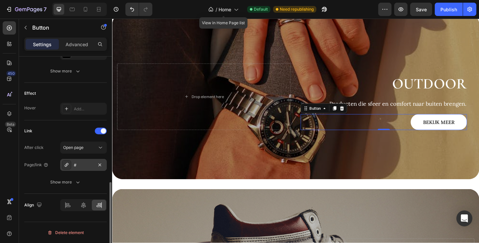
click at [79, 161] on div "#" at bounding box center [83, 165] width 47 height 12
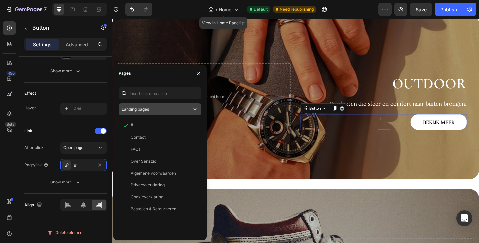
click at [157, 109] on div "Landing pages" at bounding box center [157, 109] width 70 height 6
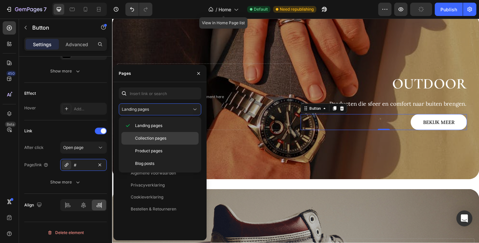
click at [154, 139] on span "Collection pages" at bounding box center [150, 138] width 31 height 6
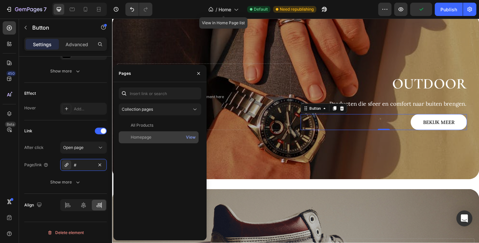
click at [151, 136] on div "Homepage" at bounding box center [141, 137] width 21 height 6
click at [392, 146] on div "Background Image" at bounding box center [311, 104] width 399 height 180
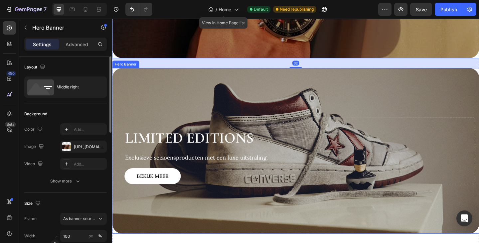
scroll to position [831, 0]
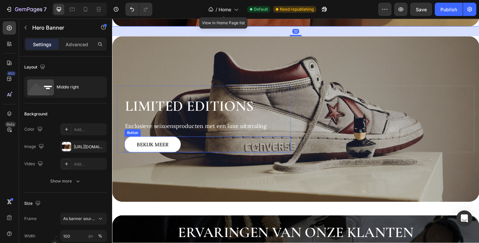
click at [174, 154] on link "Bekijk meer" at bounding box center [155, 155] width 61 height 17
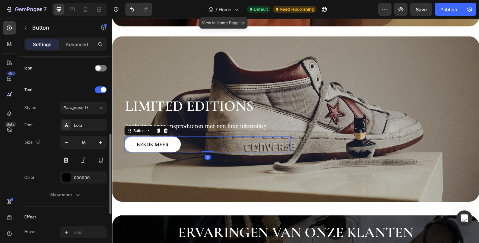
scroll to position [323, 0]
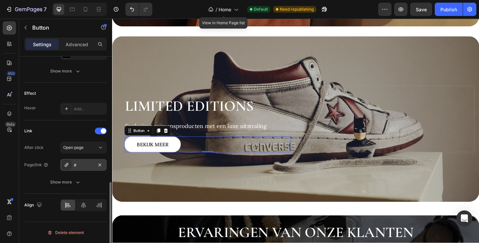
click at [83, 162] on div "#" at bounding box center [83, 165] width 19 height 6
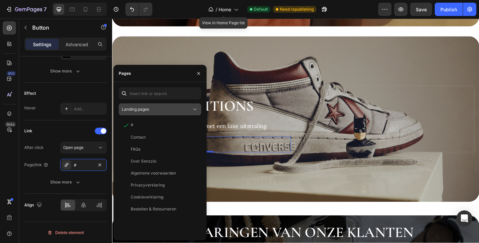
click at [155, 112] on div "Landing pages" at bounding box center [157, 109] width 70 height 6
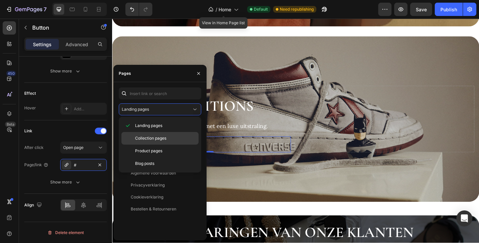
click at [146, 136] on span "Collection pages" at bounding box center [150, 138] width 31 height 6
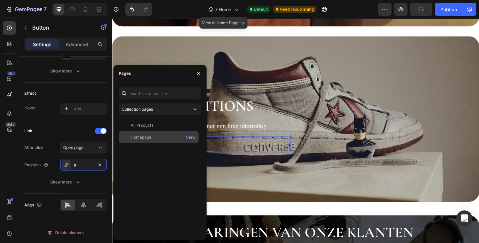
click at [148, 133] on div "Homepage View" at bounding box center [159, 137] width 80 height 12
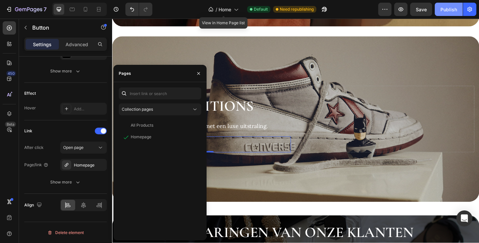
click at [450, 9] on div "Publish" at bounding box center [448, 9] width 17 height 7
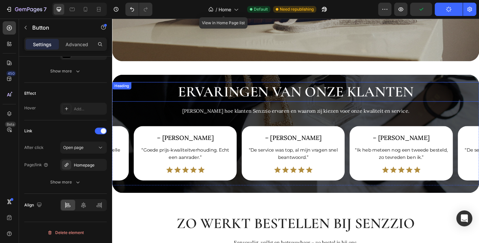
scroll to position [998, 0]
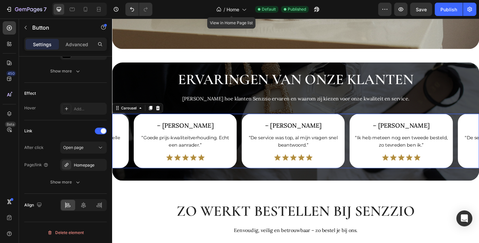
click at [366, 168] on div "– [PERSON_NAME] Heading Row “Goede prijs-kwaliteitverhouding. Echt een aanrader…" at bounding box center [311, 151] width 399 height 59
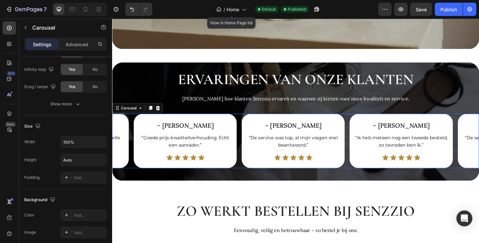
scroll to position [0, 0]
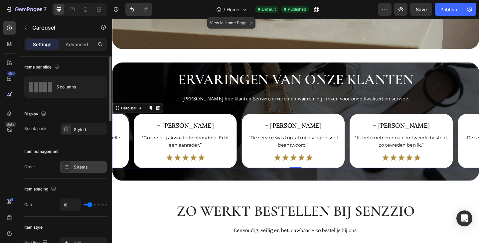
click at [80, 171] on div "5 items" at bounding box center [83, 167] width 47 height 12
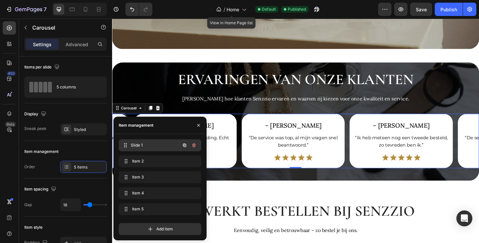
click at [156, 148] on span "Slide 1" at bounding box center [155, 145] width 49 height 6
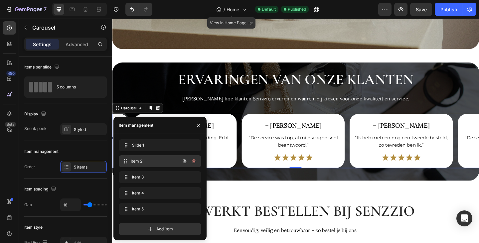
click at [152, 162] on span "Item 2" at bounding box center [155, 161] width 49 height 6
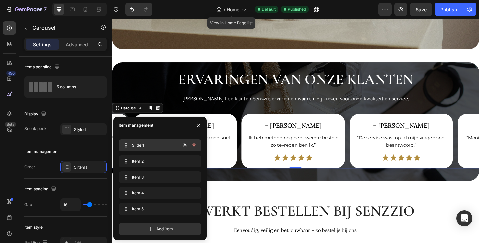
click at [147, 149] on div "Slide 1 Slide 1" at bounding box center [150, 145] width 59 height 9
click at [238, 130] on h2 "– [PERSON_NAME]" at bounding box center [191, 134] width 107 height 9
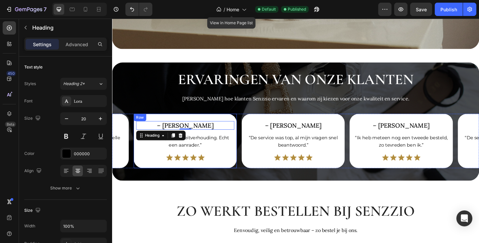
click at [224, 138] on div "– [PERSON_NAME] Heading 0 Row “Goede prijs-kwaliteitverhouding. Echt een aanrad…" at bounding box center [191, 151] width 107 height 43
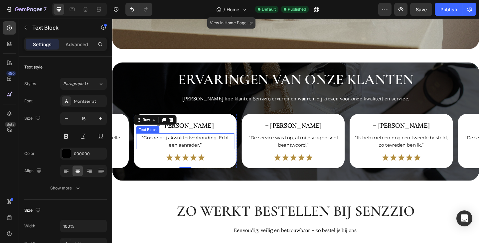
click at [222, 144] on p "“Goede prijs-kwaliteitverhouding. Echt een aanrader.”" at bounding box center [191, 152] width 105 height 16
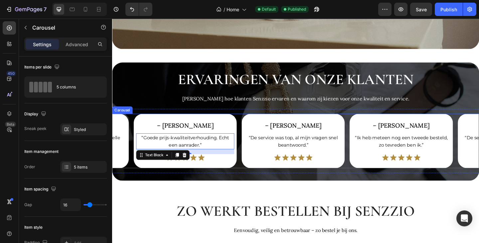
click at [249, 155] on div "– [PERSON_NAME] Heading Row “Goede prijs-kwaliteitverhouding. Echt een aanrader…" at bounding box center [311, 151] width 399 height 59
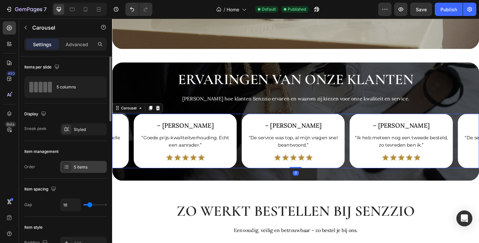
click at [81, 167] on div "5 items" at bounding box center [89, 167] width 31 height 6
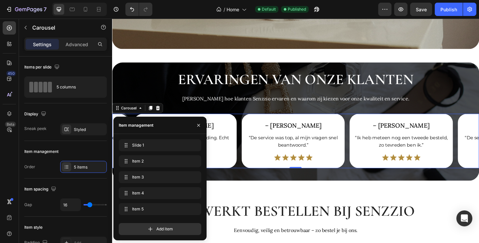
click at [144, 153] on div "Slide 1 Slide 1" at bounding box center [160, 146] width 82 height 15
click at [144, 157] on div "Item 2 Item 2" at bounding box center [150, 161] width 59 height 9
click at [151, 211] on span "Item 5" at bounding box center [151, 209] width 38 height 6
click at [201, 125] on icon "button" at bounding box center [198, 125] width 5 height 5
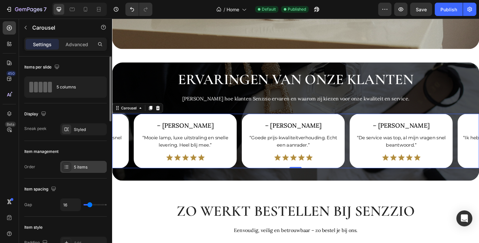
click at [81, 165] on div "5 items" at bounding box center [89, 167] width 31 height 6
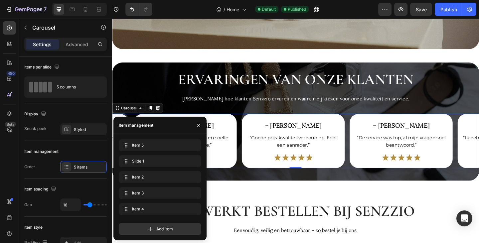
drag, startPoint x: 123, startPoint y: 208, endPoint x: 126, endPoint y: 143, distance: 65.6
drag, startPoint x: 124, startPoint y: 144, endPoint x: 124, endPoint y: 215, distance: 71.8
click at [301, 130] on h2 "– [PERSON_NAME]" at bounding box center [309, 134] width 107 height 9
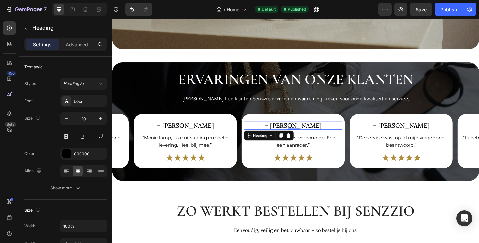
click at [317, 130] on h2 "– [PERSON_NAME]" at bounding box center [309, 134] width 107 height 9
click at [317, 131] on p "– [PERSON_NAME]" at bounding box center [308, 135] width 105 height 8
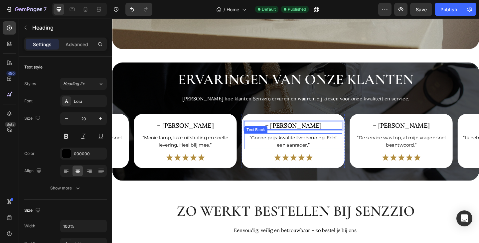
click at [308, 148] on p "“Goede prijs-kwaliteitverhouding. Echt een aanrader.”" at bounding box center [308, 152] width 105 height 16
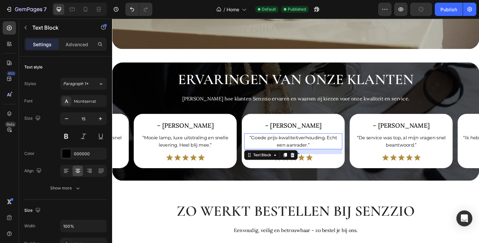
click at [315, 145] on p "“Goede prijs-kwaliteitverhouding. Echt een aanrader.”" at bounding box center [308, 152] width 105 height 16
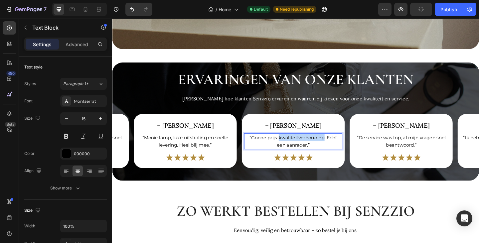
click at [315, 145] on p "“Goede prijs-kwaliteitverhouding. Echt een aanrader.”" at bounding box center [308, 152] width 105 height 16
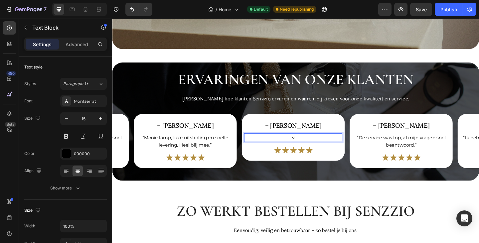
click at [315, 144] on p "v" at bounding box center [308, 148] width 105 height 8
click at [313, 144] on p "v" at bounding box center [308, 148] width 105 height 8
click at [310, 144] on p "v" at bounding box center [308, 148] width 105 height 8
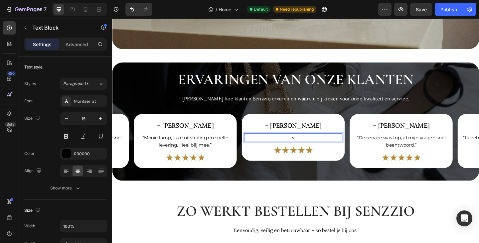
click at [310, 144] on p "v" at bounding box center [308, 148] width 105 height 8
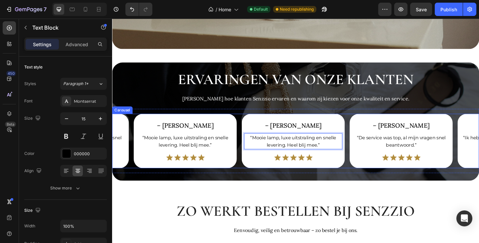
click at [368, 147] on div "– [PERSON_NAME] Heading Row “Mooie lamp, luxe uitstraling en snelle levering. H…" at bounding box center [311, 151] width 399 height 59
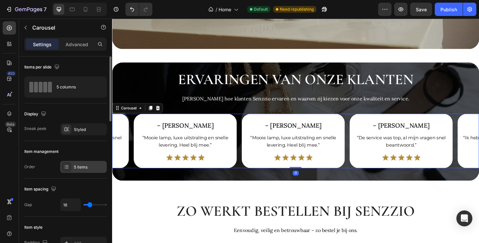
click at [90, 167] on div "5 items" at bounding box center [89, 167] width 31 height 6
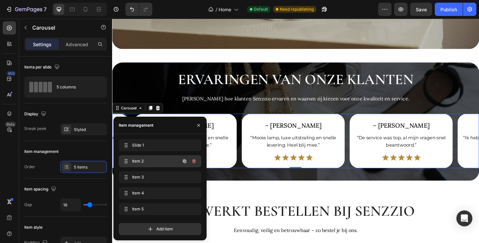
click at [150, 162] on span "Item 2" at bounding box center [151, 161] width 38 height 6
click at [239, 130] on h2 "– [PERSON_NAME]" at bounding box center [191, 134] width 107 height 9
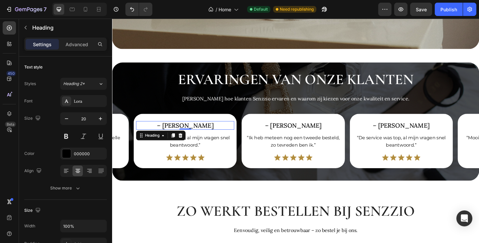
click at [204, 131] on h2 "– [PERSON_NAME]" at bounding box center [191, 134] width 107 height 9
click at [204, 131] on p "– [PERSON_NAME]" at bounding box center [191, 135] width 105 height 8
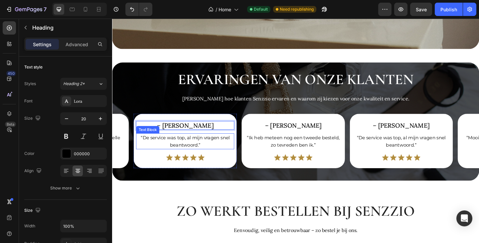
click at [204, 144] on p "“De service was top, al mijn vragen snel beantwoord.”" at bounding box center [191, 152] width 105 height 16
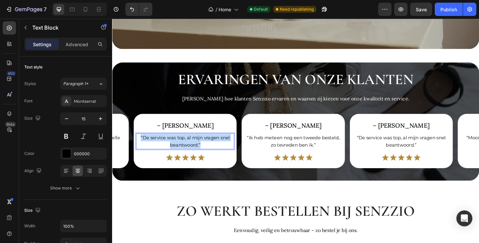
click at [204, 144] on p "“De service was top, al mijn vragen snel beantwoord.”" at bounding box center [191, 152] width 105 height 16
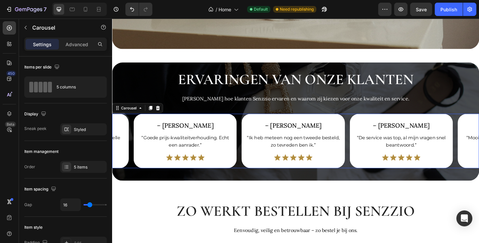
click at [252, 131] on div "– [PERSON_NAME] Heading Row “Mooie lamp, luxe uitstraling en snelle levering. H…" at bounding box center [311, 151] width 399 height 59
click at [88, 165] on div "5 items" at bounding box center [89, 167] width 31 height 6
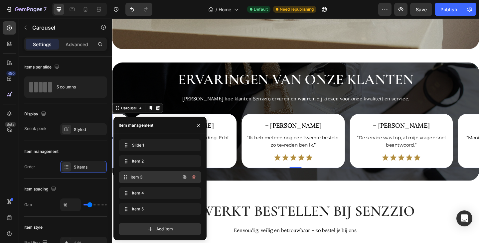
click at [149, 179] on span "Item 3" at bounding box center [155, 177] width 49 height 6
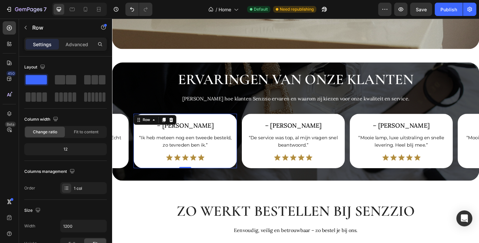
click at [245, 133] on div "– [PERSON_NAME] Heading Row “Ik heb meteen nog een tweede besteld, zo tevreden …" at bounding box center [192, 151] width 112 height 59
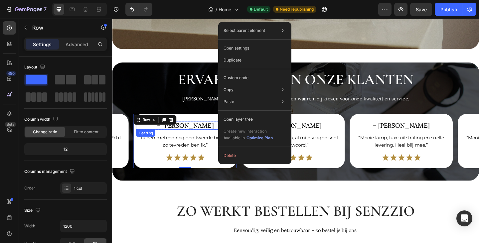
click at [216, 130] on h2 "– [PERSON_NAME]" at bounding box center [191, 134] width 107 height 9
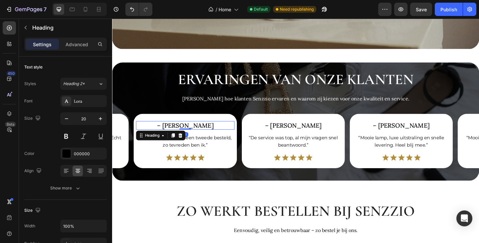
click at [216, 130] on h2 "– [PERSON_NAME]" at bounding box center [191, 134] width 107 height 9
click at [216, 131] on p "– [PERSON_NAME]" at bounding box center [191, 135] width 105 height 8
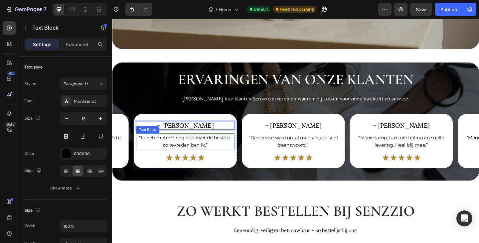
click at [210, 146] on p "“Ik heb meteen nog een tweede besteld, zo tevreden ben ik.”" at bounding box center [191, 152] width 105 height 16
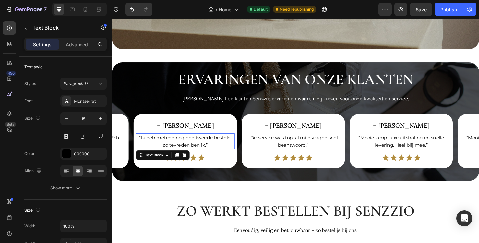
click at [210, 146] on p "“Ik heb meteen nog een tweede besteld, zo tevreden ben ik.”" at bounding box center [191, 152] width 105 height 16
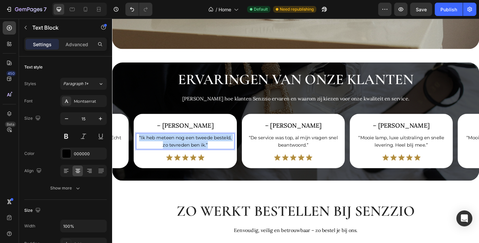
click at [210, 146] on p "“Ik heb meteen nog een tweede besteld, zo tevreden ben ik.”" at bounding box center [191, 152] width 105 height 16
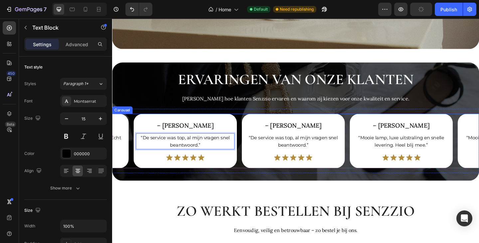
click at [251, 151] on div "– [PERSON_NAME] Heading Row “Mooie lamp, luxe uitstraling en snelle levering. H…" at bounding box center [311, 151] width 399 height 59
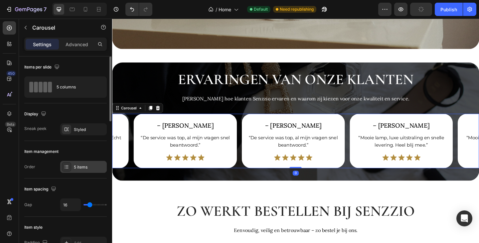
click at [92, 162] on div "5 items" at bounding box center [83, 167] width 47 height 12
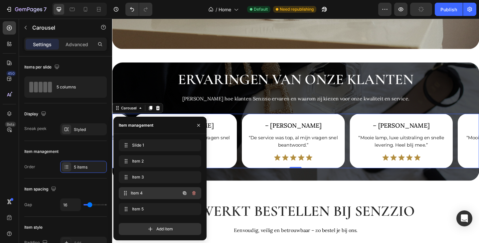
click at [145, 191] on span "Item 4" at bounding box center [155, 193] width 49 height 6
click at [252, 157] on div "– [PERSON_NAME] Heading Row “Mooie lamp, luxe uitstraling en snelle levering. H…" at bounding box center [311, 151] width 399 height 59
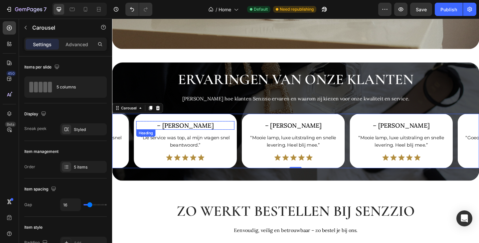
click at [211, 130] on h2 "– [PERSON_NAME]" at bounding box center [191, 134] width 107 height 9
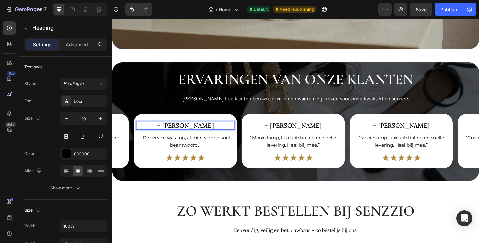
click at [212, 130] on h2 "– [PERSON_NAME]" at bounding box center [191, 134] width 107 height 9
click at [212, 131] on p "– [PERSON_NAME]" at bounding box center [191, 135] width 105 height 8
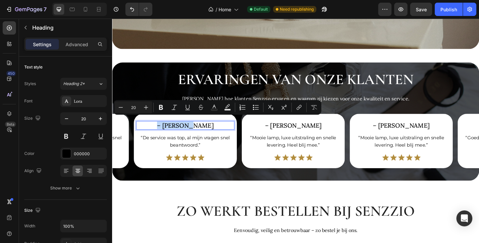
click at [212, 131] on p "– [PERSON_NAME]" at bounding box center [191, 135] width 105 height 8
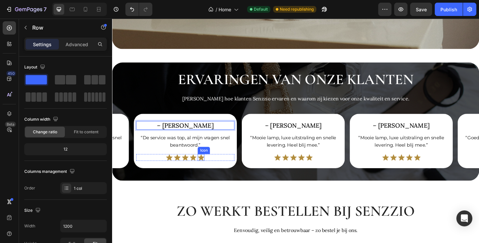
click at [213, 138] on div "– [PERSON_NAME] Heading 0 Row “De service was top, al mijn vragen snel beantwoo…" at bounding box center [191, 151] width 107 height 43
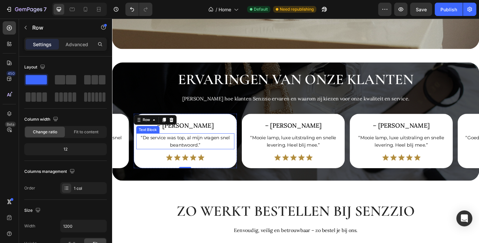
click at [202, 145] on p "“De service was top, al mijn vragen snel beantwoord.”" at bounding box center [191, 152] width 105 height 16
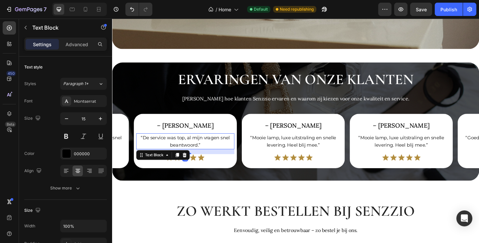
click at [202, 145] on p "“De service was top, al mijn vragen snel beantwoord.”" at bounding box center [191, 152] width 105 height 16
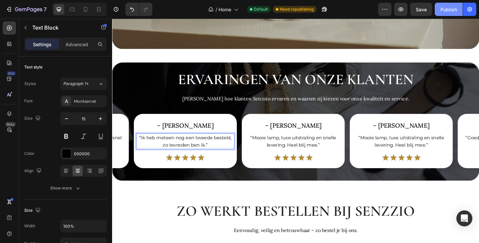
click at [444, 9] on div "Publish" at bounding box center [448, 9] width 17 height 7
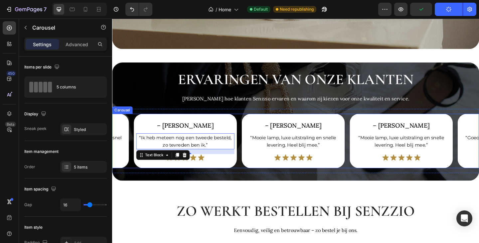
click at [250, 144] on div "– [PERSON_NAME] Heading Row “Mooie lamp, luxe uitstraling en snelle levering. H…" at bounding box center [311, 151] width 399 height 59
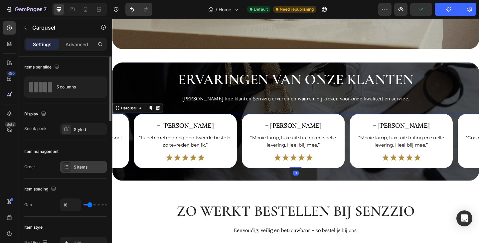
click at [80, 173] on div "5 items" at bounding box center [83, 167] width 47 height 12
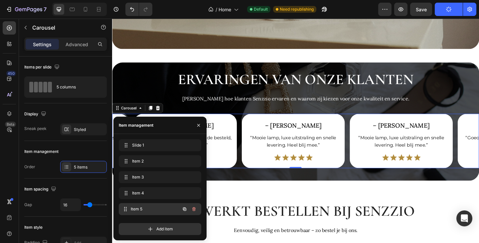
click at [159, 207] on span "Item 5" at bounding box center [155, 209] width 49 height 6
click at [224, 130] on h2 "– [PERSON_NAME]" at bounding box center [191, 134] width 107 height 9
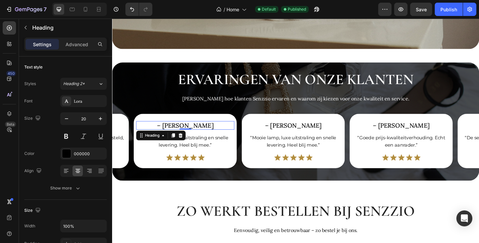
click at [214, 130] on h2 "– [PERSON_NAME]" at bounding box center [191, 134] width 107 height 9
click at [214, 131] on p "– [PERSON_NAME]" at bounding box center [191, 135] width 105 height 8
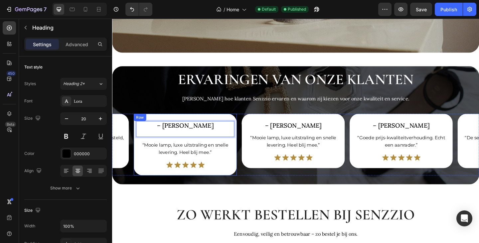
scroll to position [998, 0]
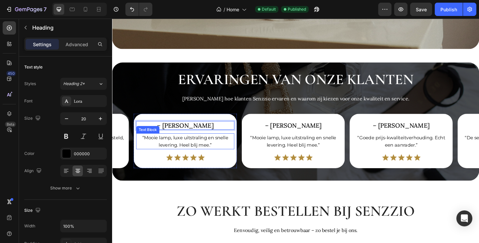
click at [199, 144] on p "“Mooie lamp, luxe uitstraling en snelle levering. Heel blij mee.”" at bounding box center [191, 152] width 105 height 16
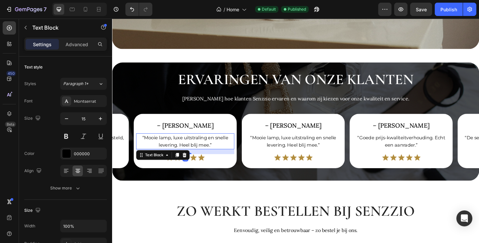
click at [199, 144] on p "“Mooie lamp, luxe uitstraling en snelle levering. Heel blij mee.”" at bounding box center [191, 152] width 105 height 16
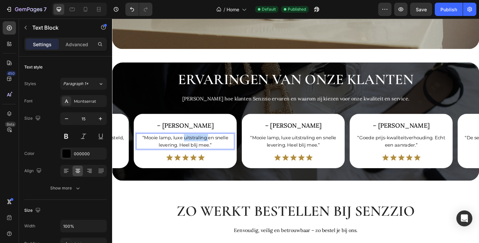
click at [199, 144] on p "“Mooie lamp, luxe uitstraling en snelle levering. Heel blij mee.”" at bounding box center [191, 152] width 105 height 16
click at [100, 12] on icon at bounding box center [98, 9] width 7 height 7
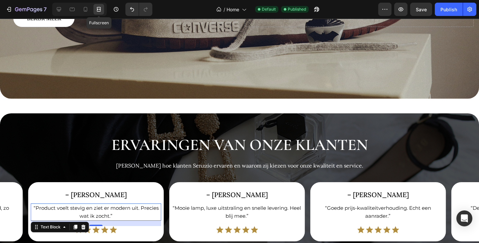
scroll to position [1034, 0]
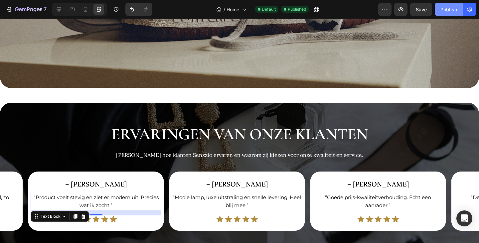
click at [450, 6] on div "Publish" at bounding box center [448, 9] width 17 height 7
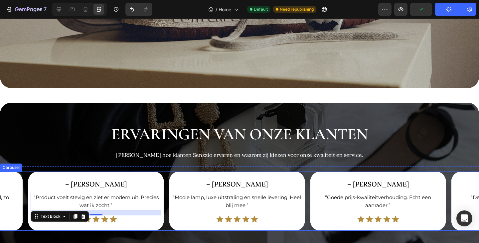
click at [308, 212] on div "– [PERSON_NAME] Heading Row “Mooie lamp, luxe uitstraling en snelle levering. H…" at bounding box center [239, 201] width 479 height 59
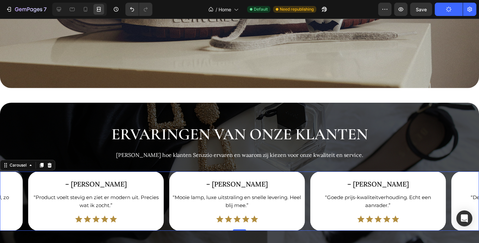
click at [167, 180] on div "– [PERSON_NAME] Heading Row “Mooie lamp, luxe uitstraling en snelle levering. H…" at bounding box center [239, 201] width 479 height 59
click at [63, 11] on div at bounding box center [59, 9] width 11 height 11
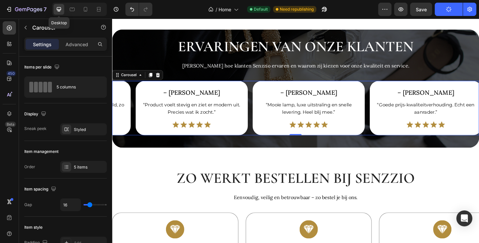
scroll to position [998, 0]
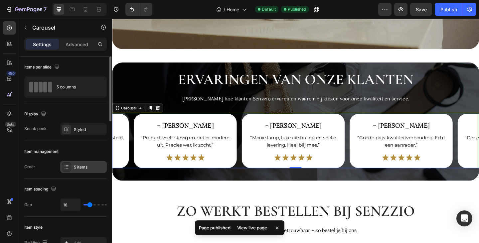
click at [84, 169] on div "5 items" at bounding box center [89, 167] width 31 height 6
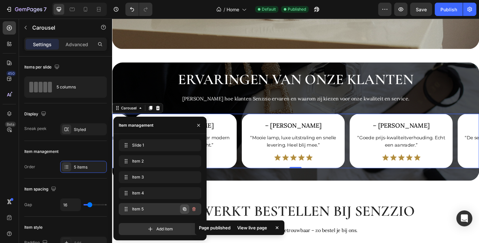
click at [186, 211] on icon "button" at bounding box center [184, 209] width 5 height 5
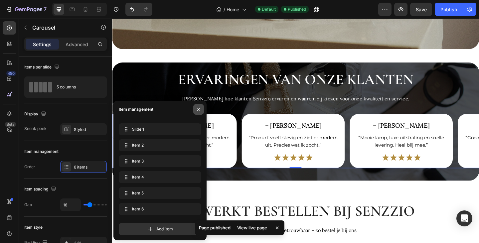
click at [198, 108] on icon "button" at bounding box center [198, 109] width 5 height 5
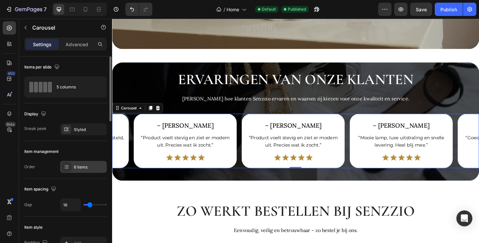
click at [91, 166] on div "6 items" at bounding box center [89, 167] width 31 height 6
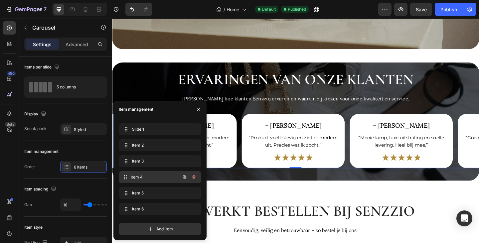
click at [156, 180] on span "Item 4" at bounding box center [155, 177] width 49 height 6
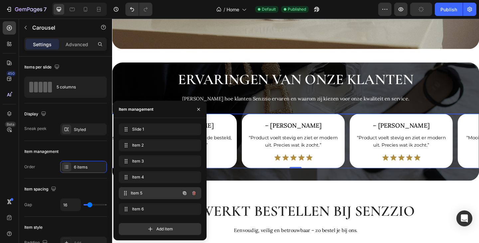
click at [151, 192] on span "Item 5" at bounding box center [155, 193] width 49 height 6
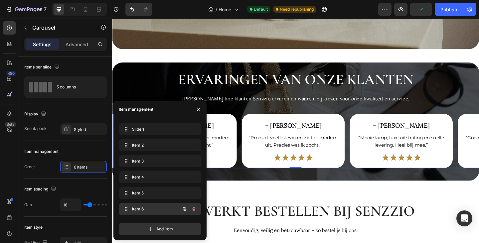
click at [144, 206] on div "Item 6 Item 6" at bounding box center [150, 209] width 59 height 9
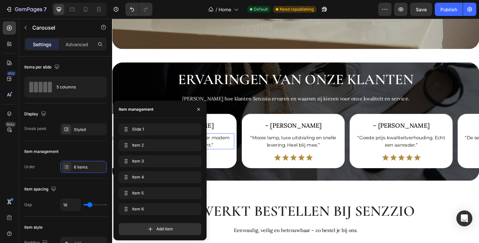
click at [235, 144] on p "“Product voelt stevig en ziet er modern uit. Precies wat ik zocht.”" at bounding box center [191, 152] width 105 height 16
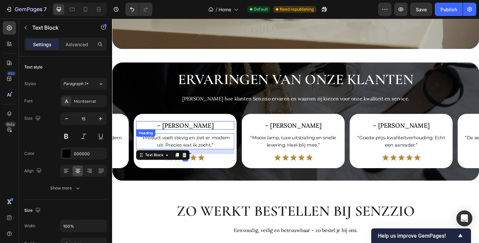
click at [217, 130] on h2 "– [PERSON_NAME]" at bounding box center [191, 134] width 107 height 9
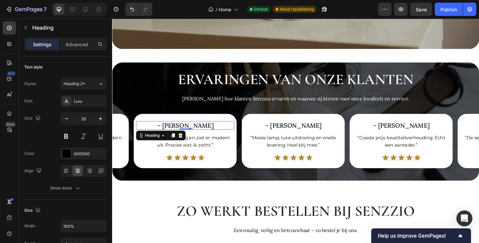
click at [209, 131] on h2 "– [PERSON_NAME]" at bounding box center [191, 134] width 107 height 9
click at [209, 131] on p "– [PERSON_NAME]" at bounding box center [191, 135] width 105 height 8
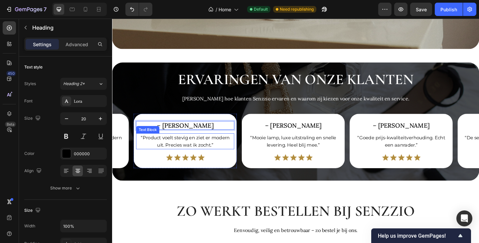
click at [211, 144] on p "“Product voelt stevig en ziet er modern uit. Precies wat ik zocht.”" at bounding box center [191, 152] width 105 height 16
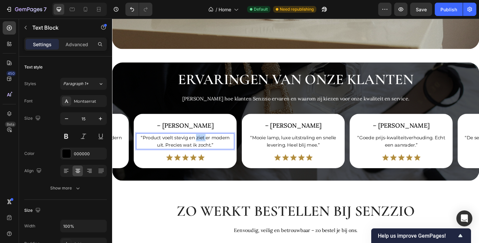
click at [211, 144] on p "“Product voelt stevig en ziet er modern uit. Precies wat ik zocht.”" at bounding box center [191, 152] width 105 height 16
click at [450, 7] on div "Publish" at bounding box center [448, 9] width 17 height 7
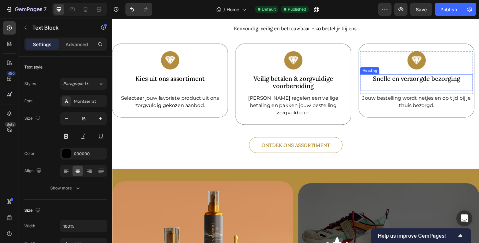
scroll to position [1264, 0]
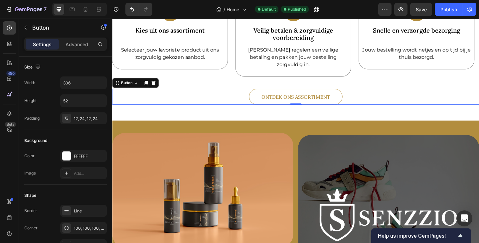
click at [335, 100] on link "Ontdek ons Assortiment" at bounding box center [312, 103] width 102 height 17
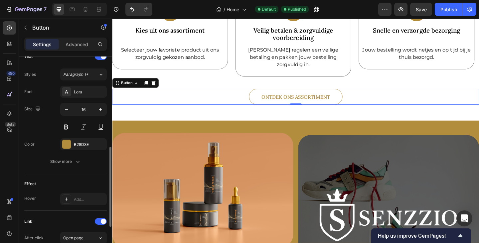
scroll to position [299, 0]
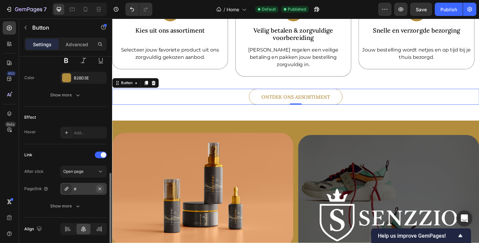
click at [97, 188] on icon "button" at bounding box center [99, 188] width 5 height 5
click at [85, 190] on div "Add..." at bounding box center [89, 189] width 31 height 6
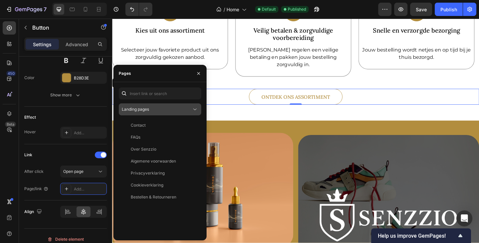
click at [161, 112] on div "Landing pages" at bounding box center [157, 109] width 70 height 6
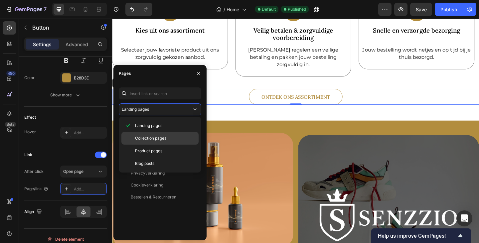
click at [152, 140] on span "Collection pages" at bounding box center [150, 138] width 31 height 6
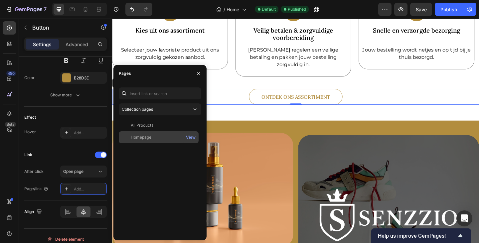
click at [148, 139] on div "Homepage" at bounding box center [141, 137] width 21 height 6
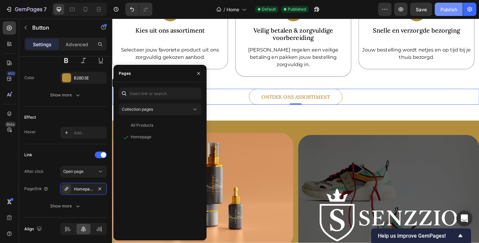
click at [442, 11] on div "Publish" at bounding box center [448, 9] width 17 height 7
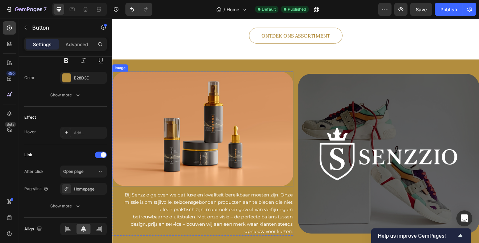
scroll to position [1363, 0]
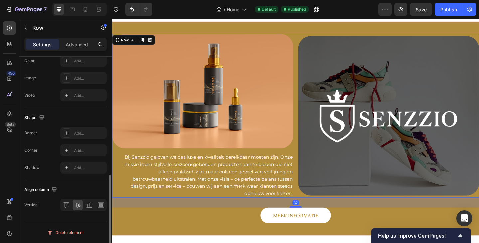
click at [311, 207] on div "Image Bij Senzzio geloven we dat luxe en kwaliteit bereikbaar moeten zijn. Onze…" at bounding box center [311, 124] width 399 height 179
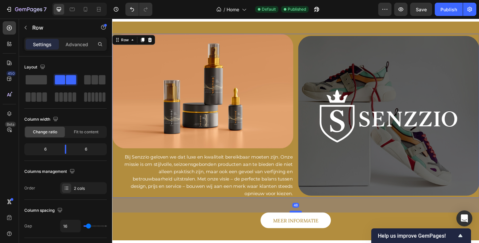
drag, startPoint x: 310, startPoint y: 222, endPoint x: 306, endPoint y: 227, distance: 6.3
click at [306, 228] on div at bounding box center [311, 229] width 13 height 2
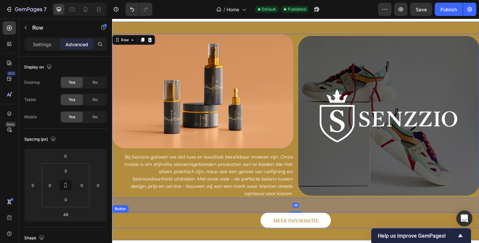
click at [350, 234] on div "Meer informatie Button" at bounding box center [311, 238] width 399 height 17
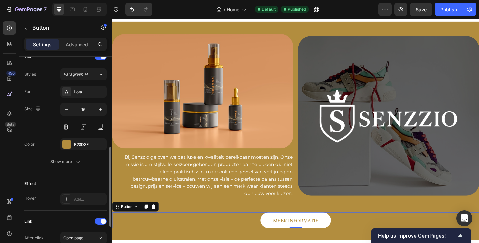
scroll to position [299, 0]
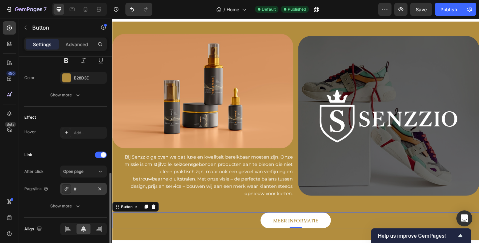
click at [92, 188] on div "#" at bounding box center [83, 189] width 19 height 6
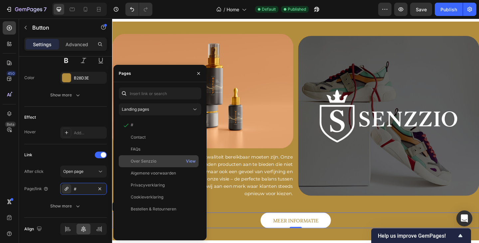
click at [142, 163] on div "Over Senzzio" at bounding box center [144, 161] width 26 height 6
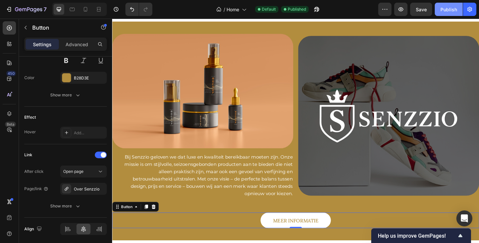
click at [448, 8] on div "Publish" at bounding box center [448, 9] width 17 height 7
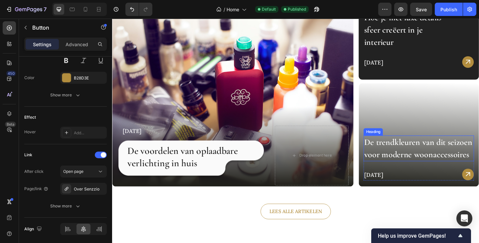
scroll to position [1663, 0]
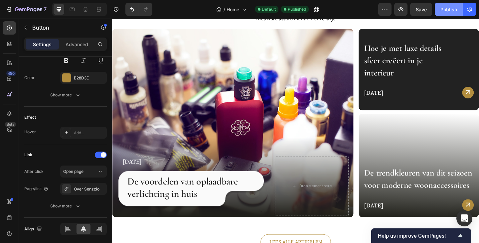
click at [451, 10] on div "Publish" at bounding box center [448, 9] width 17 height 7
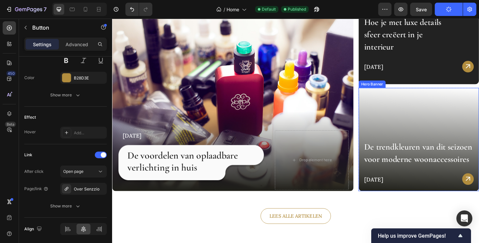
scroll to position [1729, 0]
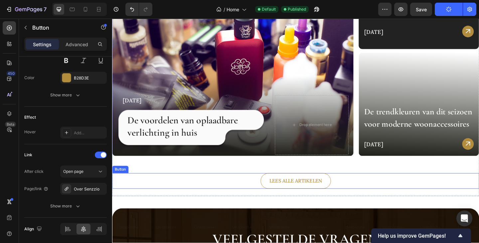
click at [357, 196] on div "[PERSON_NAME] Alle Artikelen Button" at bounding box center [311, 195] width 399 height 17
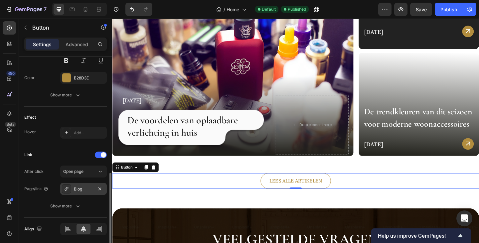
click at [95, 189] on div "Blog" at bounding box center [83, 189] width 47 height 12
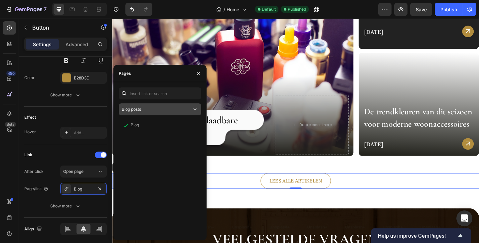
click at [185, 111] on div "Blog posts" at bounding box center [157, 109] width 70 height 6
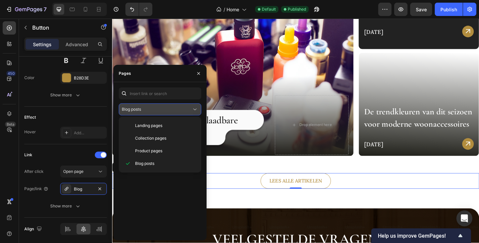
click at [185, 111] on div "Blog posts" at bounding box center [157, 109] width 70 height 6
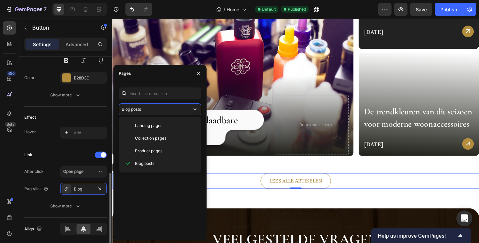
click at [45, 162] on div "Link After click Open page Page/link Blog Show more" at bounding box center [65, 181] width 82 height 63
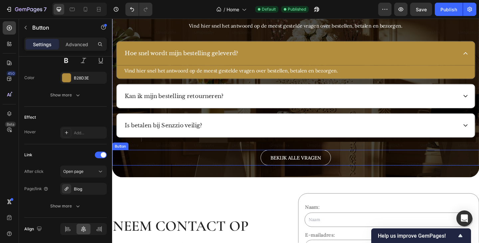
scroll to position [1995, 0]
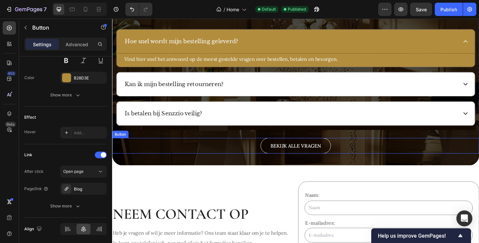
click at [338, 157] on link "Bekijk Alle Vragen" at bounding box center [311, 157] width 76 height 17
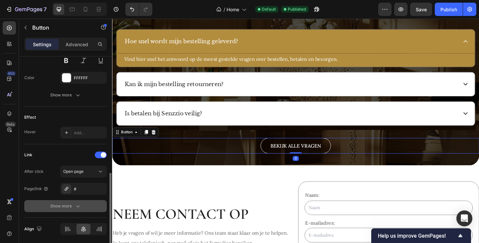
scroll to position [323, 0]
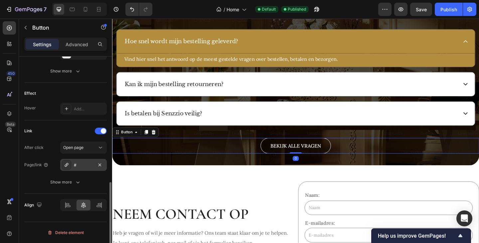
drag, startPoint x: 94, startPoint y: 164, endPoint x: 95, endPoint y: 168, distance: 3.4
click at [95, 168] on div "#" at bounding box center [83, 165] width 47 height 12
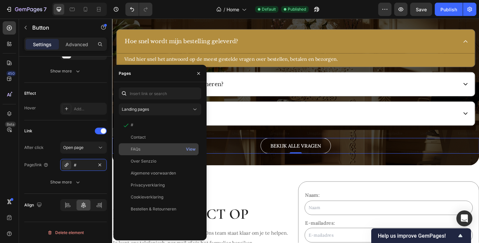
click at [147, 151] on div "FAQs" at bounding box center [158, 149] width 74 height 6
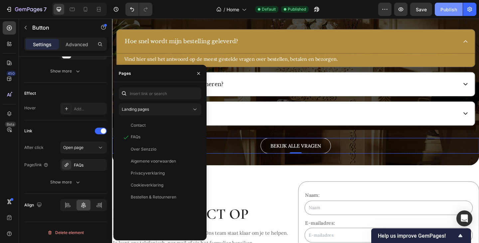
click at [453, 5] on button "Publish" at bounding box center [449, 9] width 28 height 13
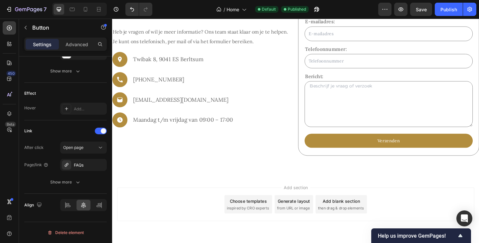
scroll to position [2237, 0]
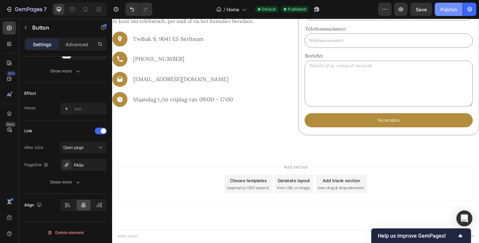
click at [451, 6] on button "Publish" at bounding box center [449, 9] width 28 height 13
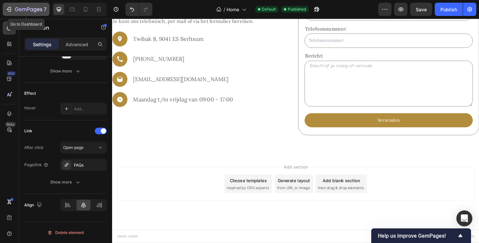
click at [9, 6] on div "7" at bounding box center [26, 9] width 41 height 8
